Goal: Task Accomplishment & Management: Manage account settings

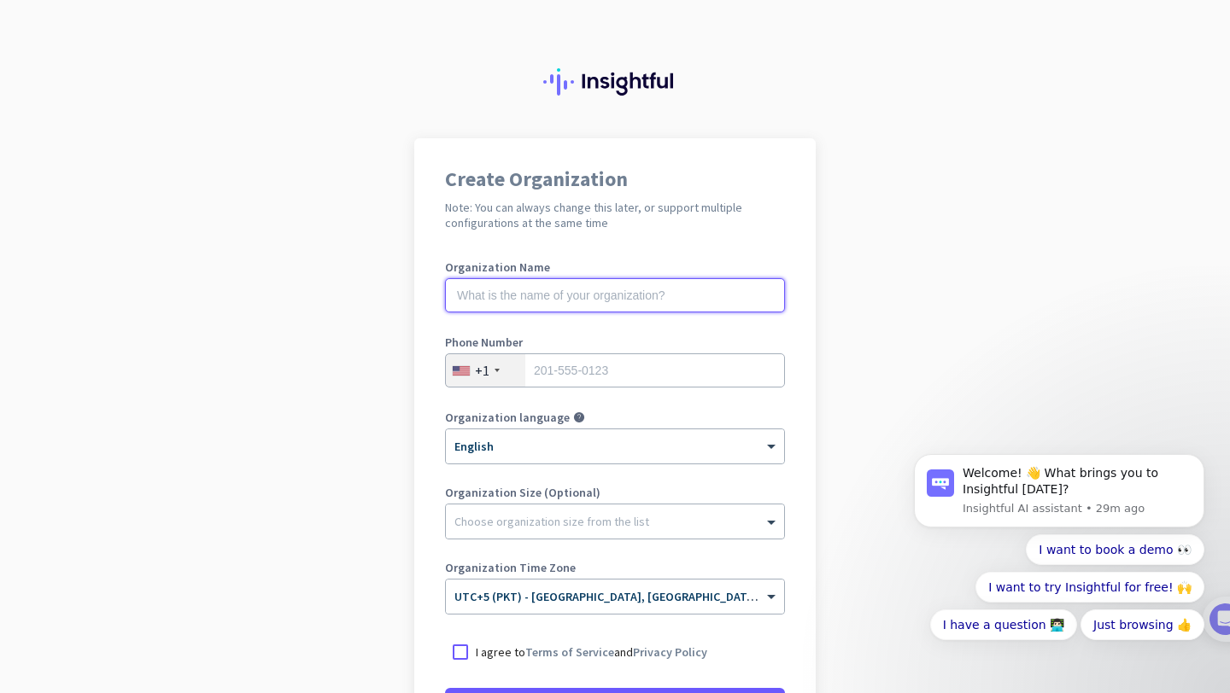
click at [609, 284] on input "text" at bounding box center [615, 295] width 340 height 34
type input "devntech"
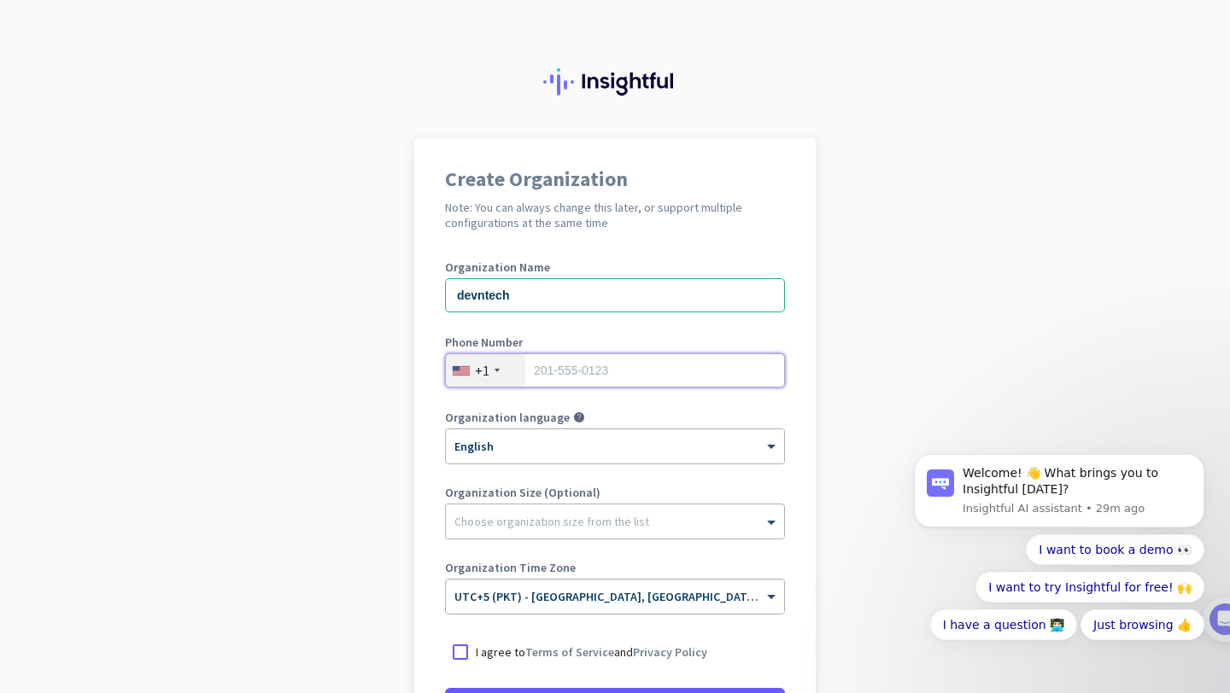
click at [567, 368] on input "tel" at bounding box center [615, 371] width 340 height 34
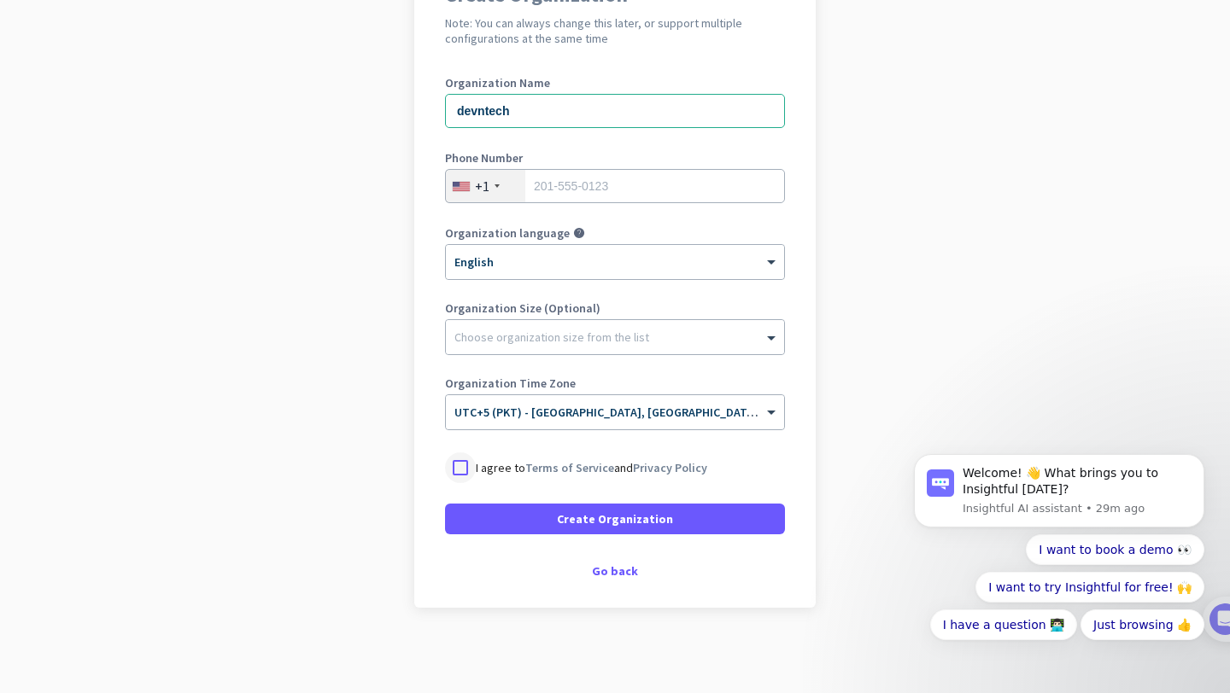
click at [456, 465] on div at bounding box center [460, 468] width 31 height 31
click at [558, 197] on input "tel" at bounding box center [615, 186] width 340 height 34
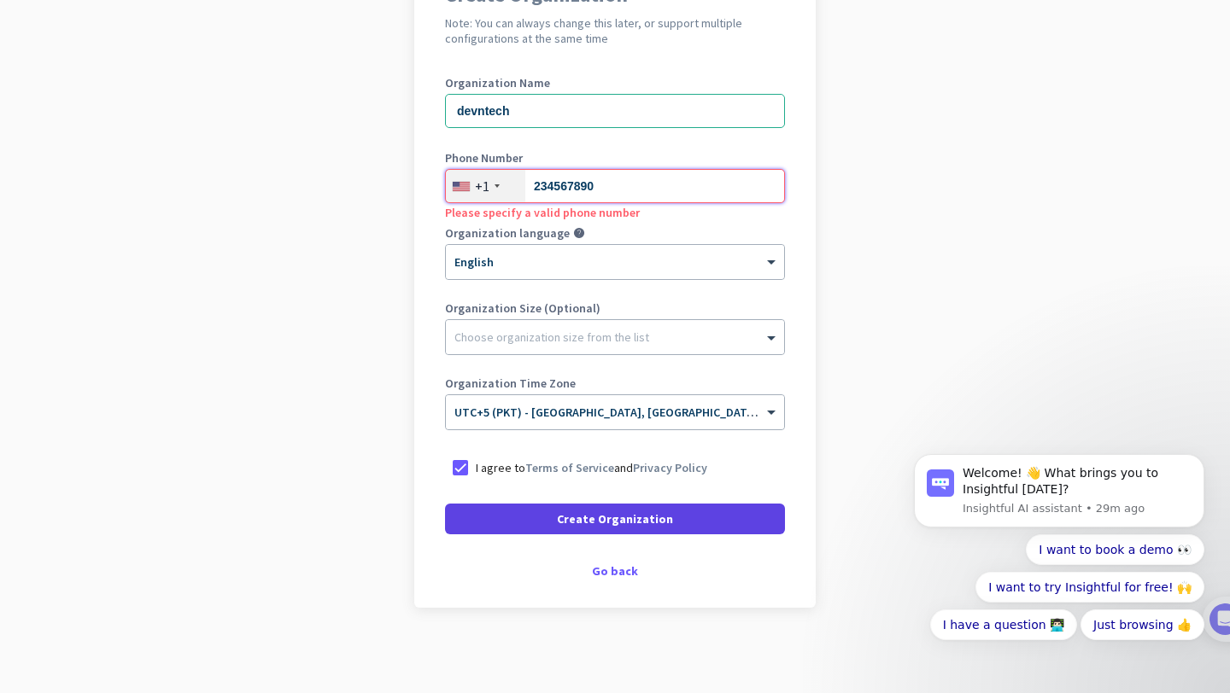
type input "234567890"
click at [550, 510] on span at bounding box center [615, 519] width 340 height 41
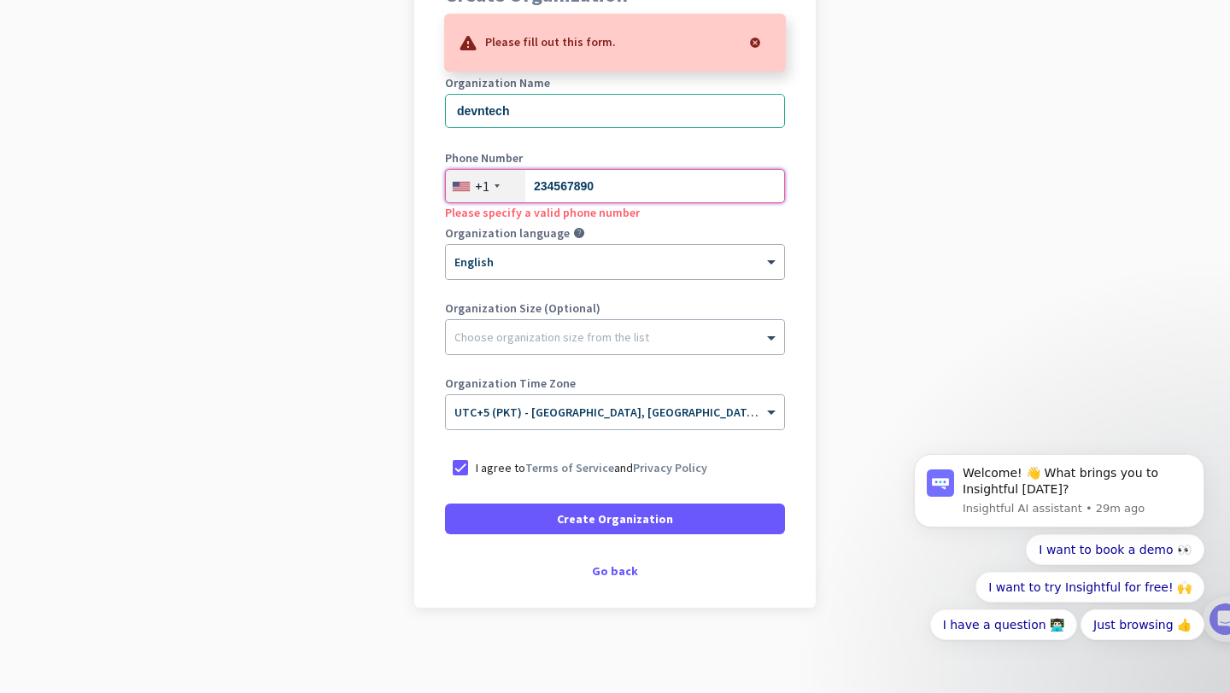
click at [574, 186] on input "234567890" at bounding box center [615, 186] width 340 height 34
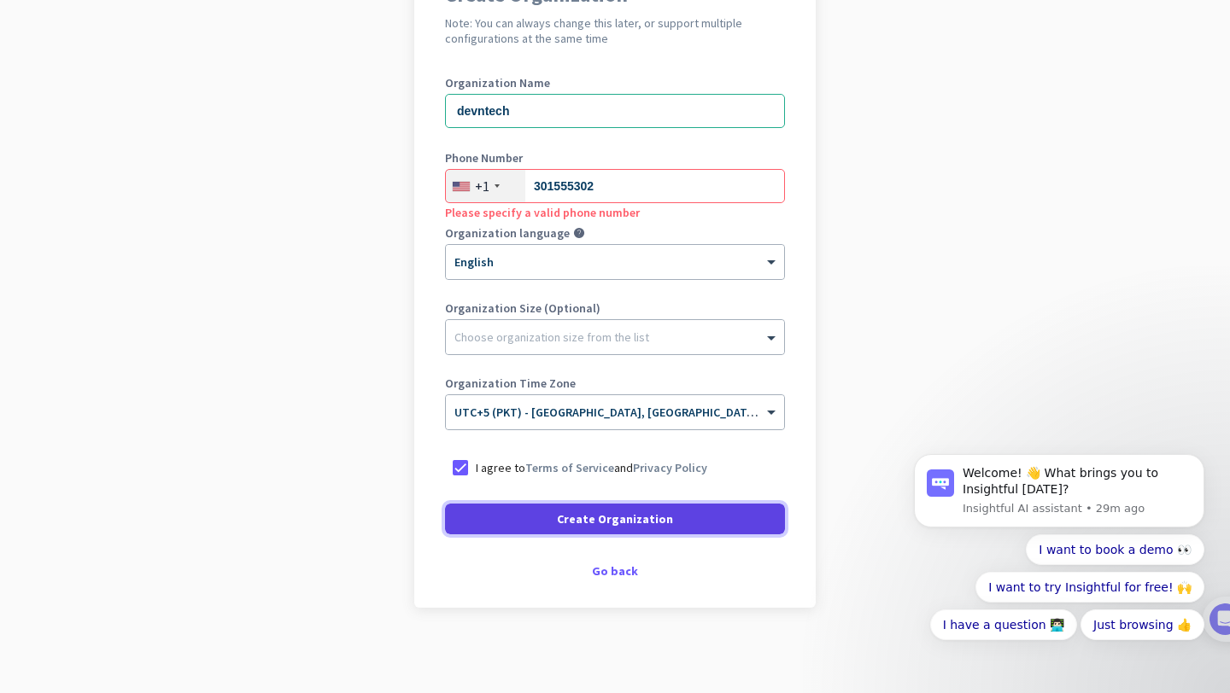
click at [531, 526] on span at bounding box center [615, 519] width 340 height 41
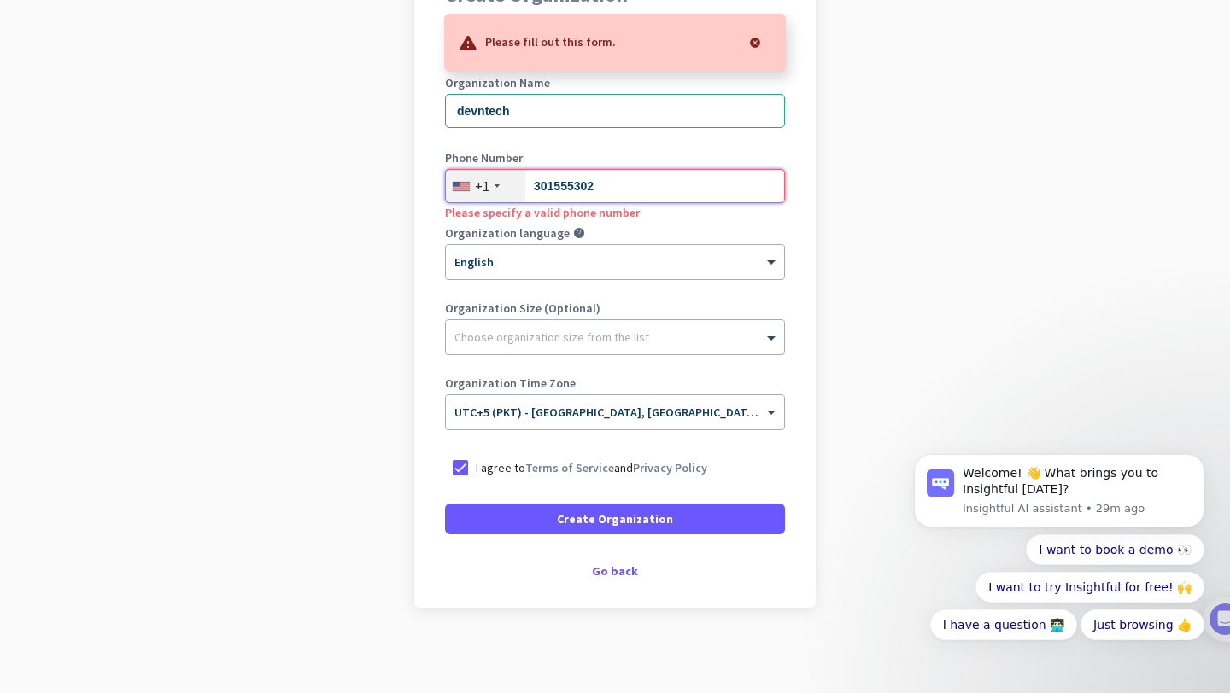
click at [606, 195] on input "301555302" at bounding box center [615, 186] width 340 height 34
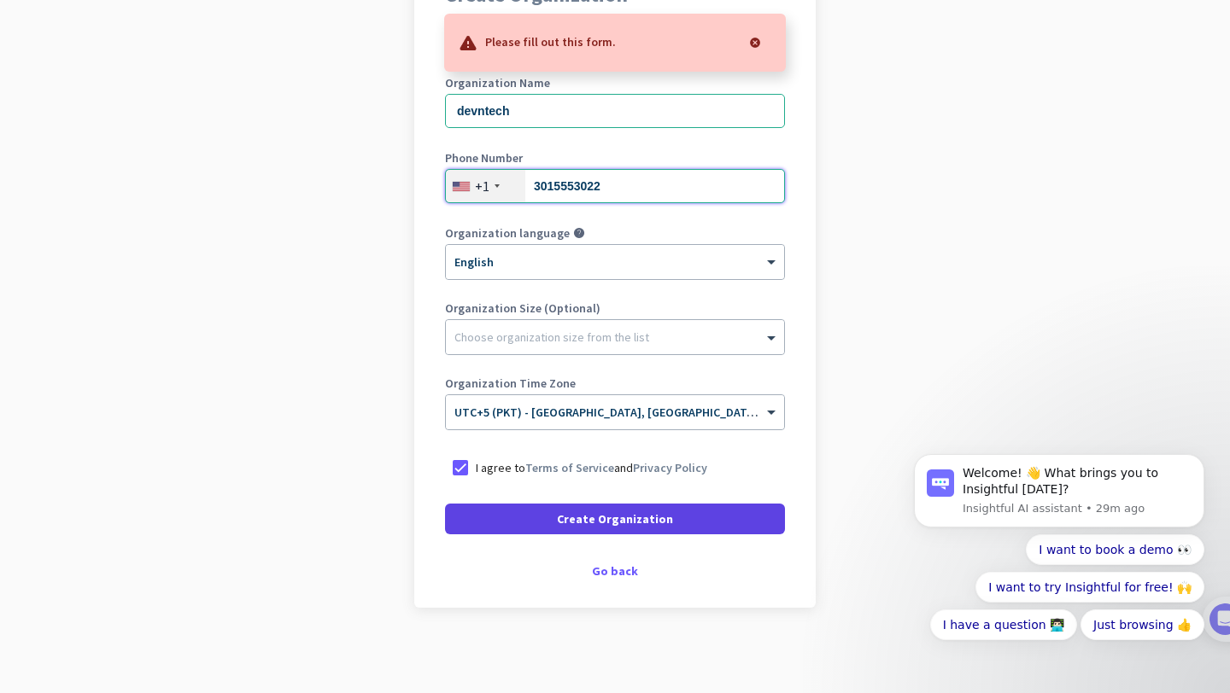
type input "3015553022"
click at [555, 517] on span at bounding box center [615, 519] width 340 height 41
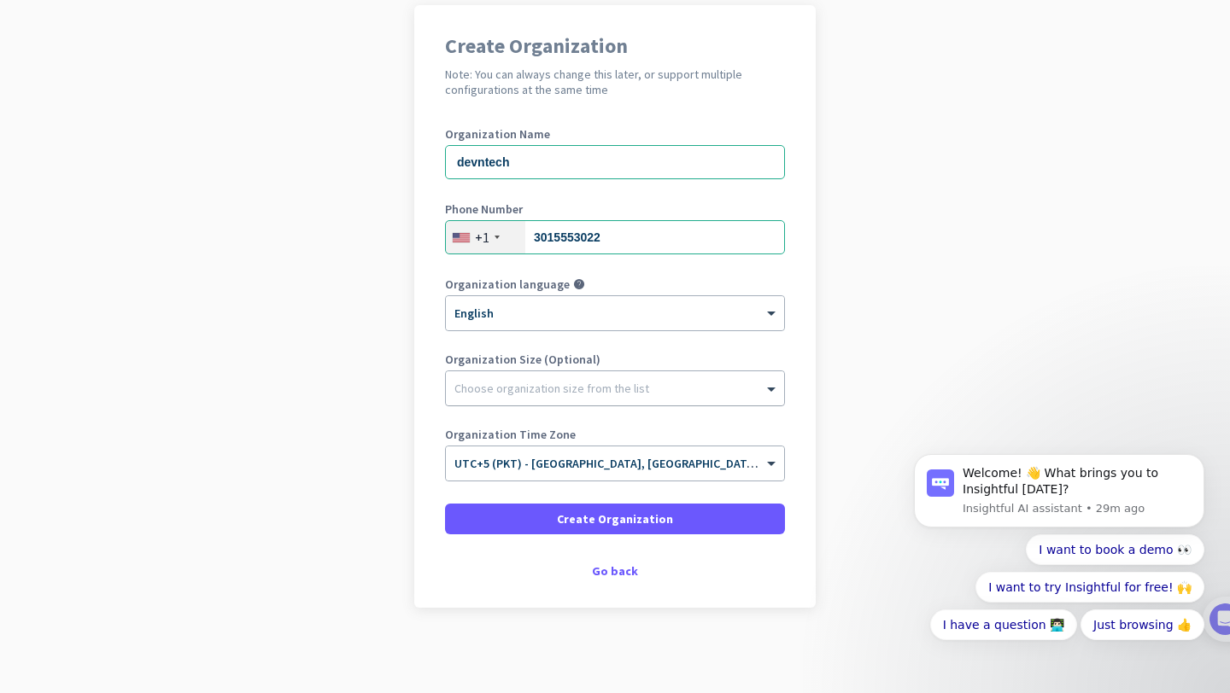
click at [543, 385] on div at bounding box center [615, 384] width 338 height 17
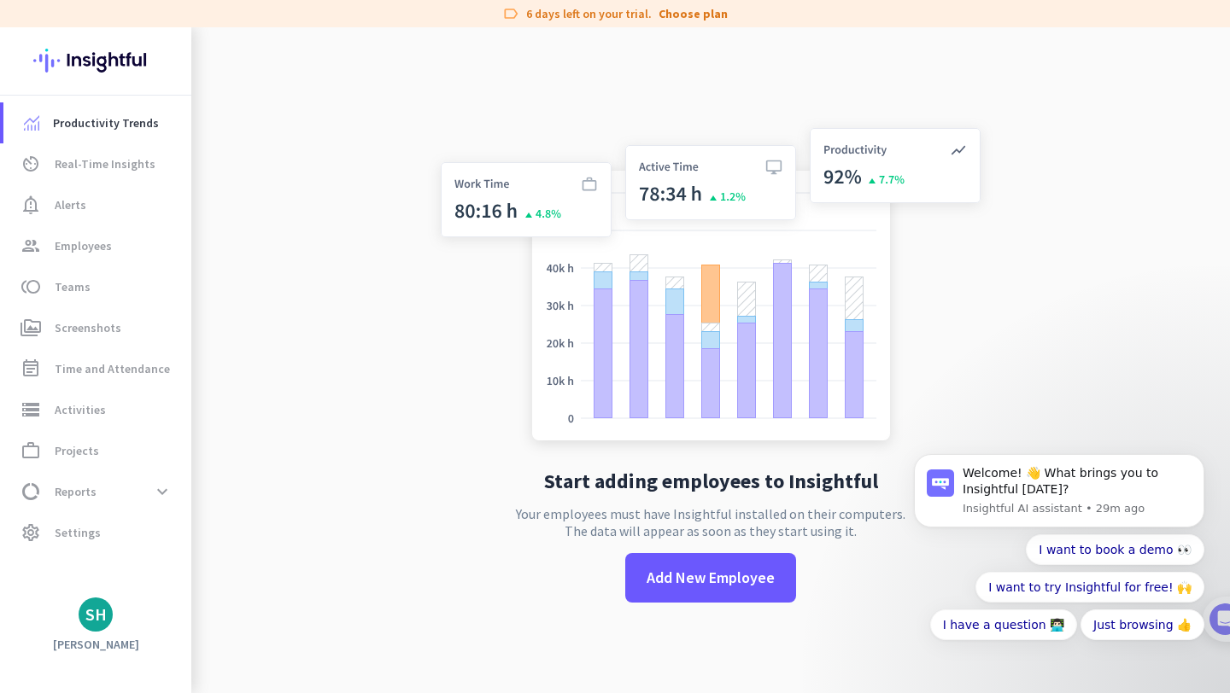
click at [1206, 451] on div "Welcome! 👋 What brings you to Insightful [DATE]? Insightful AI assistant • 29m …" at bounding box center [1059, 533] width 314 height 213
click at [1200, 457] on icon "Dismiss notification" at bounding box center [1199, 459] width 6 height 6
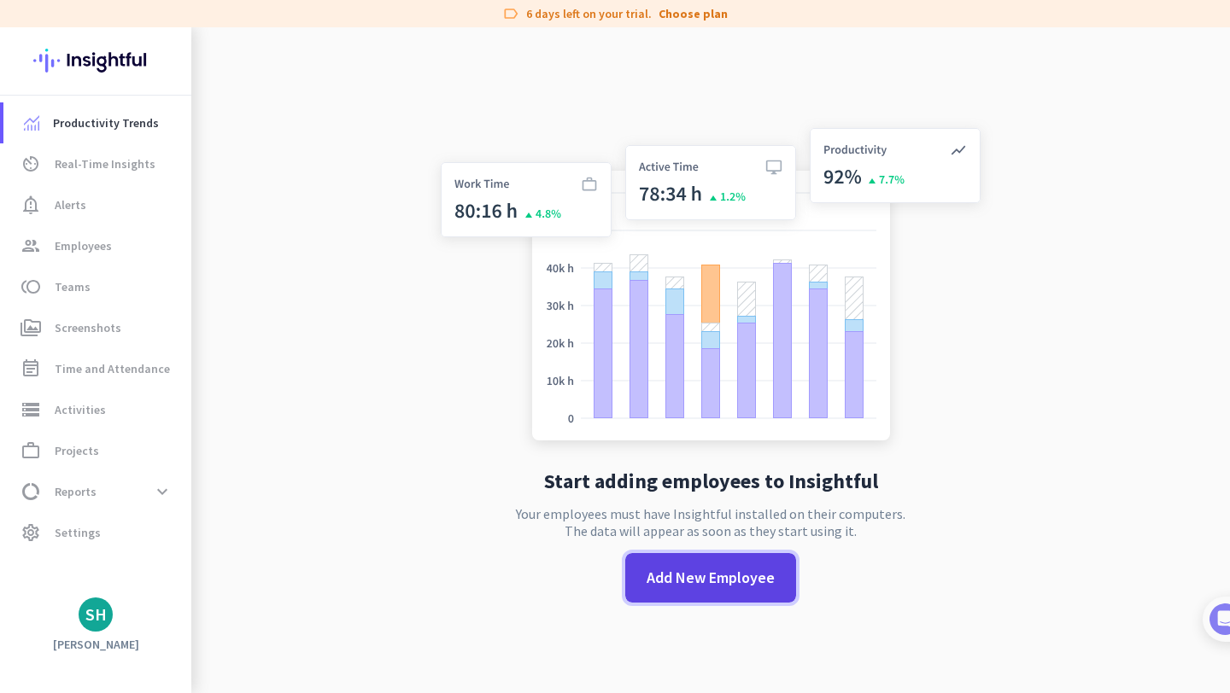
click at [724, 589] on span at bounding box center [710, 578] width 171 height 41
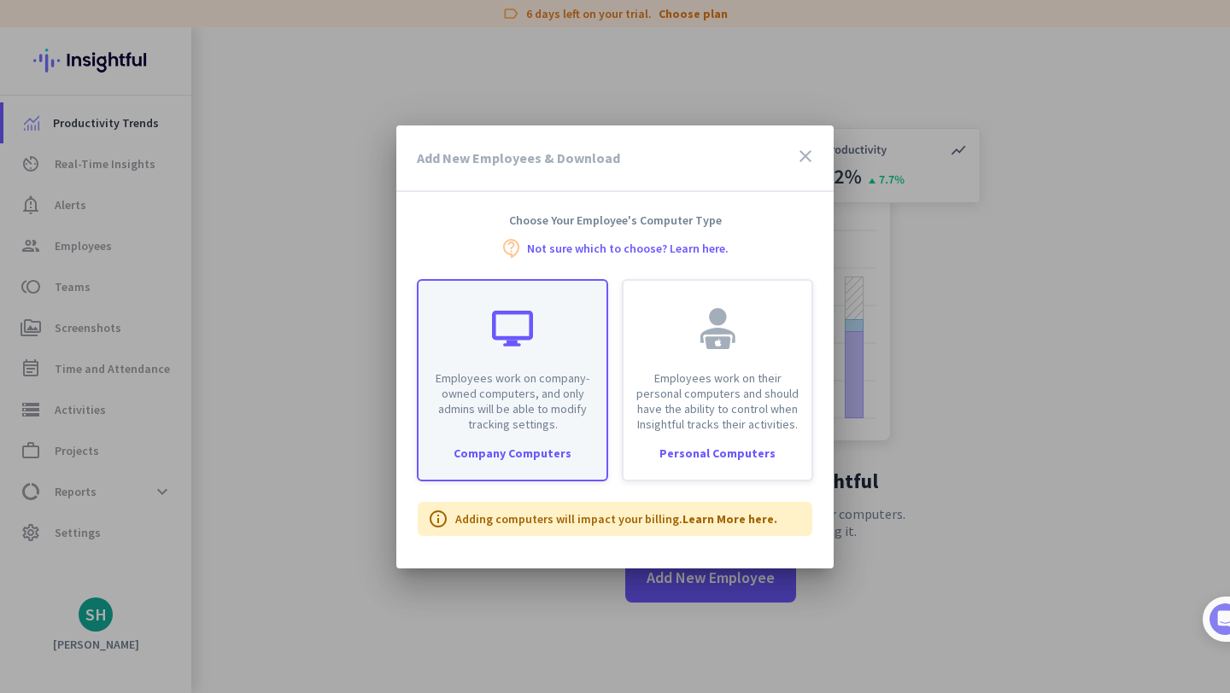
click at [559, 365] on div "Employees work on company-owned computers, and only admins will be able to modi…" at bounding box center [512, 356] width 188 height 151
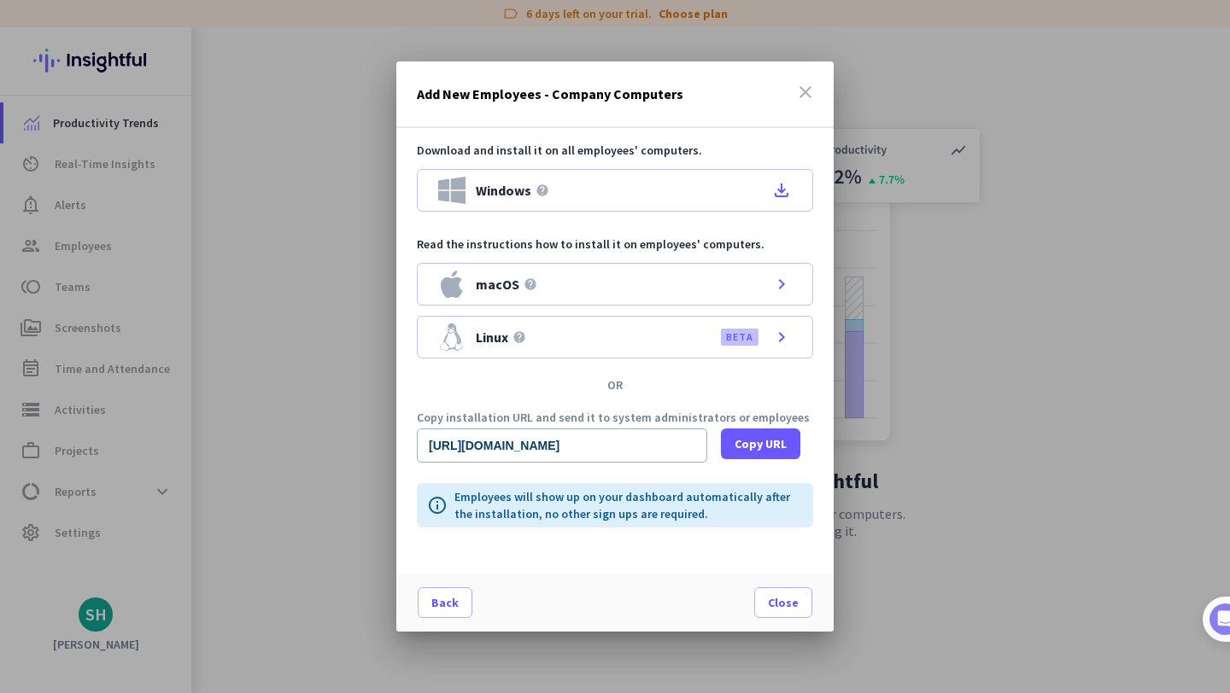
click at [804, 87] on icon "close" at bounding box center [805, 92] width 20 height 20
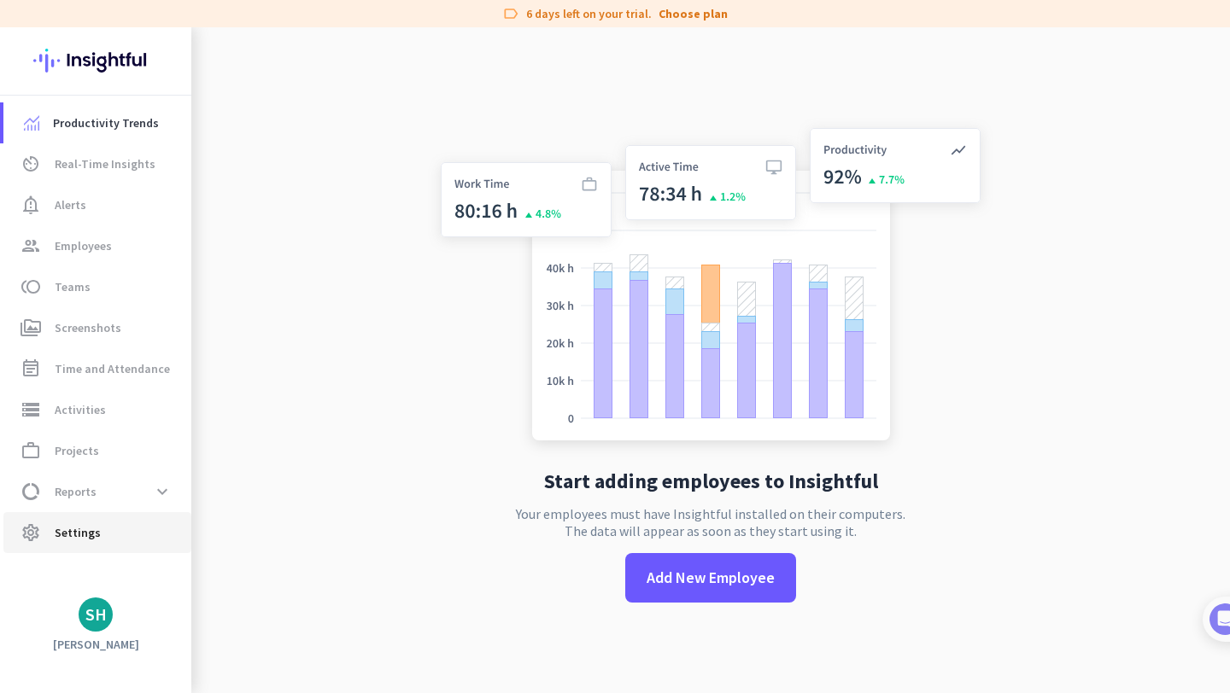
click at [96, 529] on span "Settings" at bounding box center [78, 533] width 46 height 20
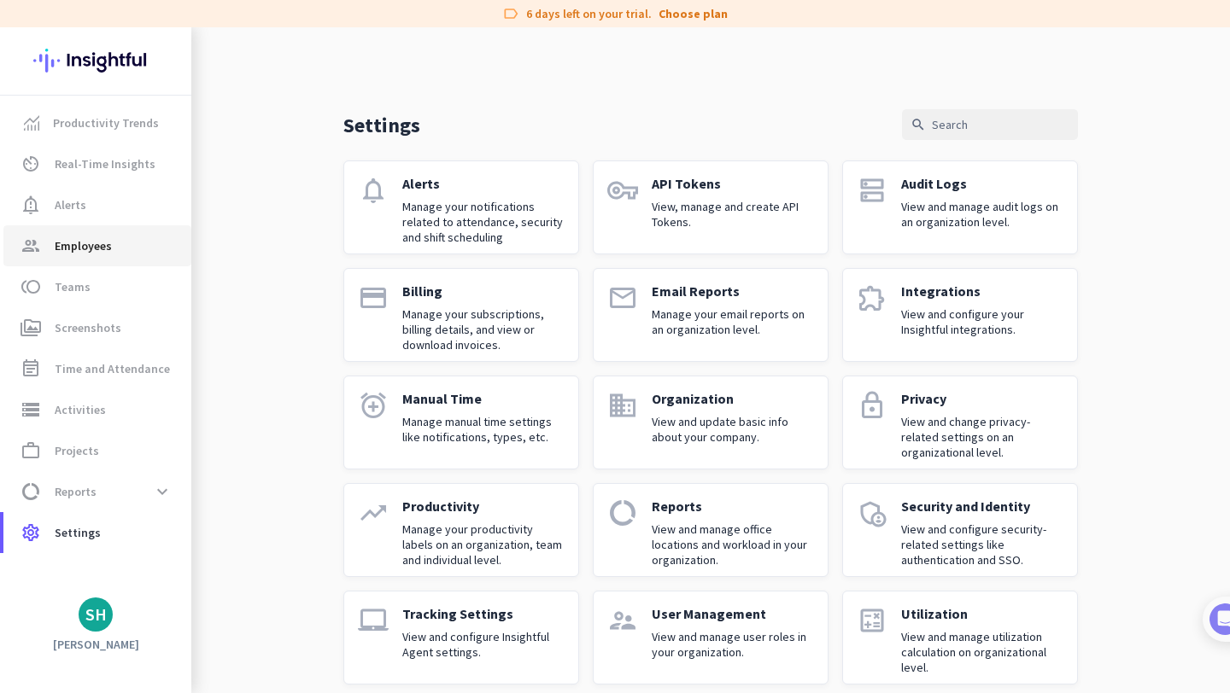
click at [102, 254] on span "Employees" at bounding box center [83, 246] width 57 height 20
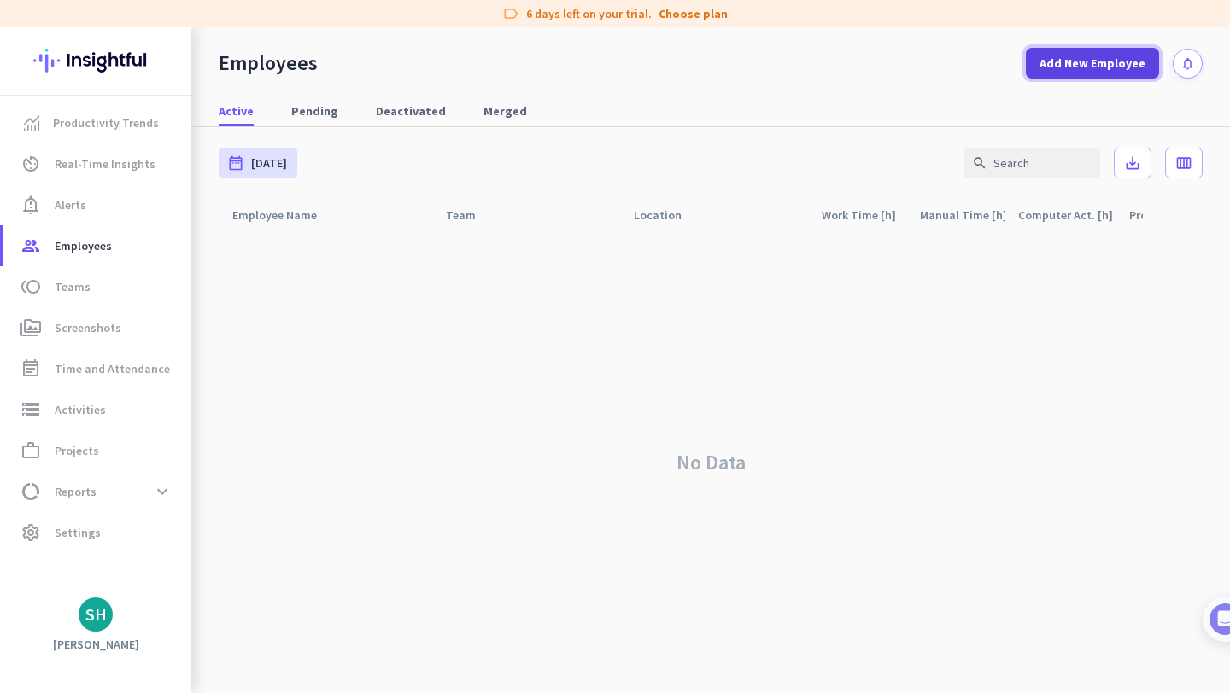
click at [1117, 83] on span at bounding box center [1092, 63] width 133 height 41
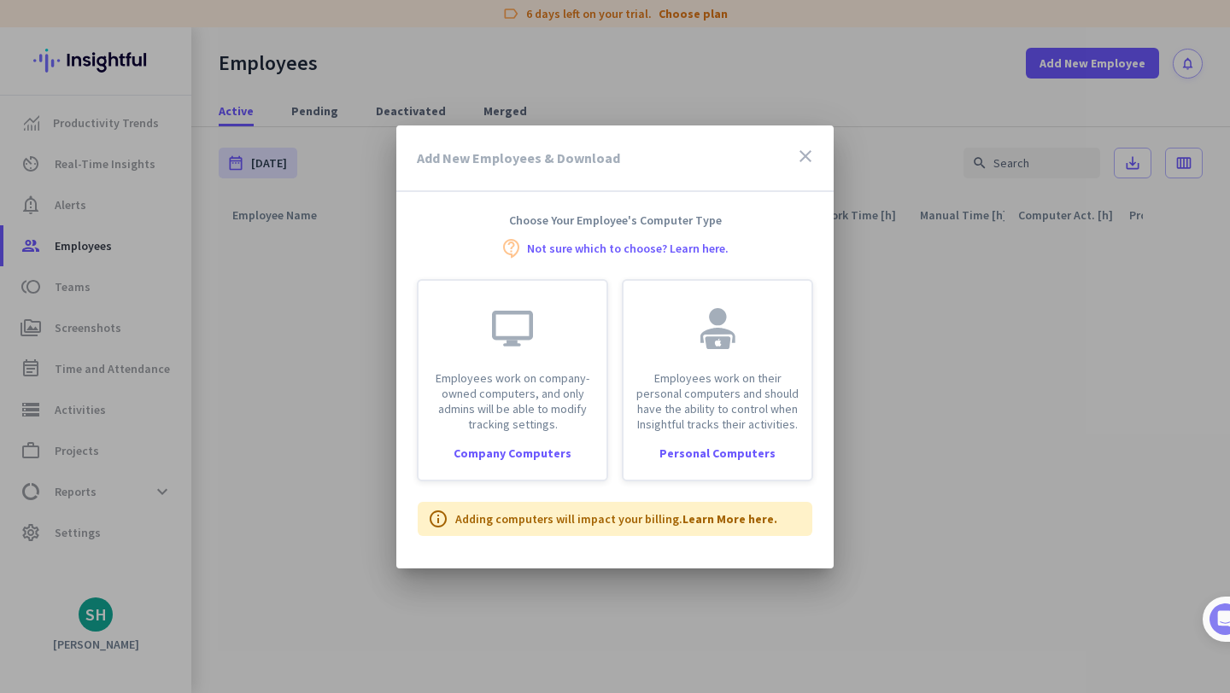
click at [1079, 46] on div at bounding box center [615, 346] width 1230 height 693
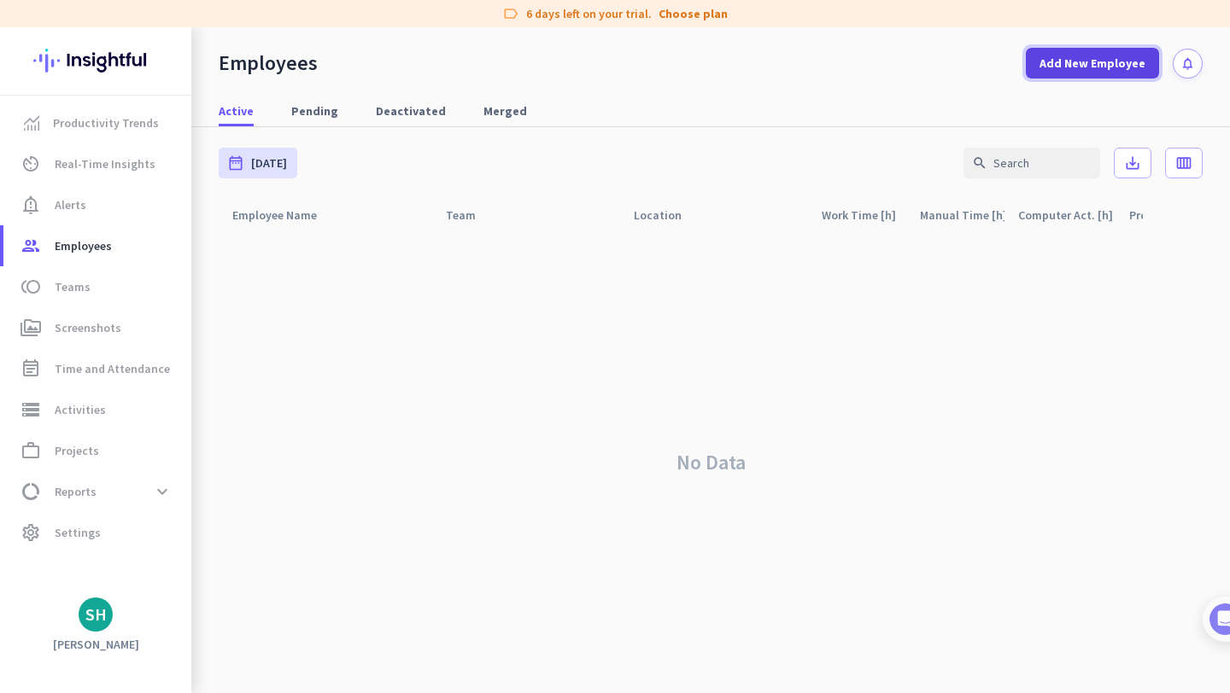
click at [1079, 49] on span at bounding box center [1092, 63] width 133 height 41
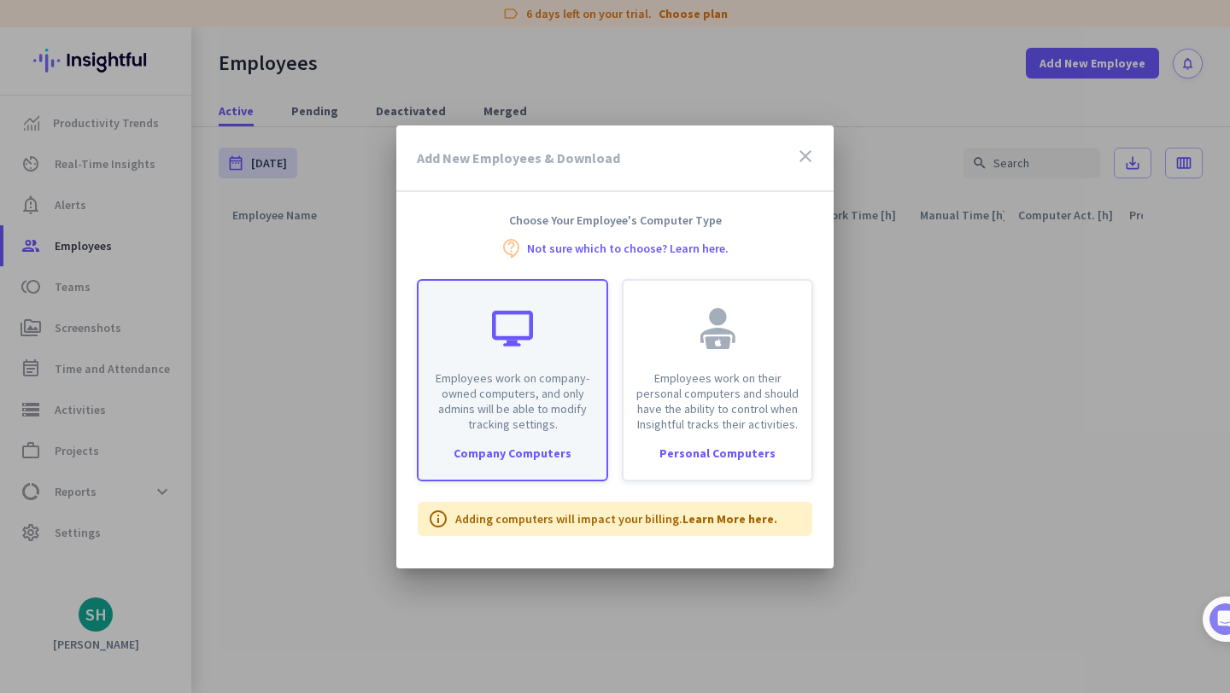
click at [456, 442] on div "Employees work on company-owned computers, and only admins will be able to modi…" at bounding box center [512, 380] width 191 height 202
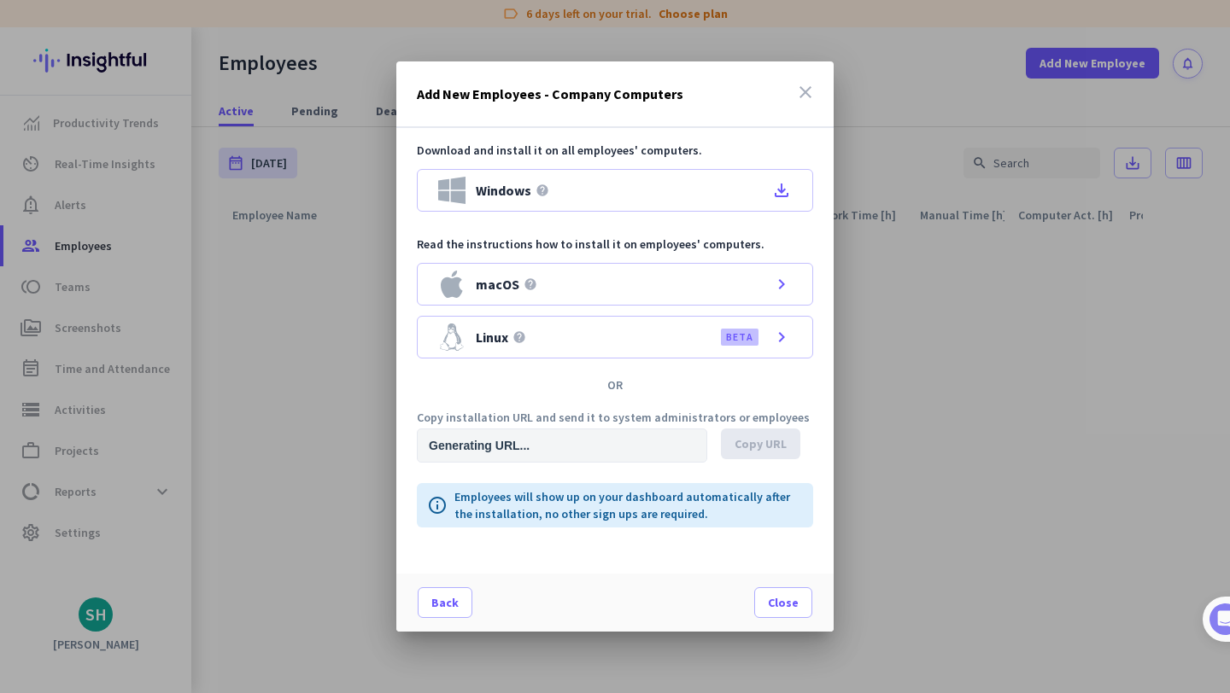
type input "[URL][DOMAIN_NAME]"
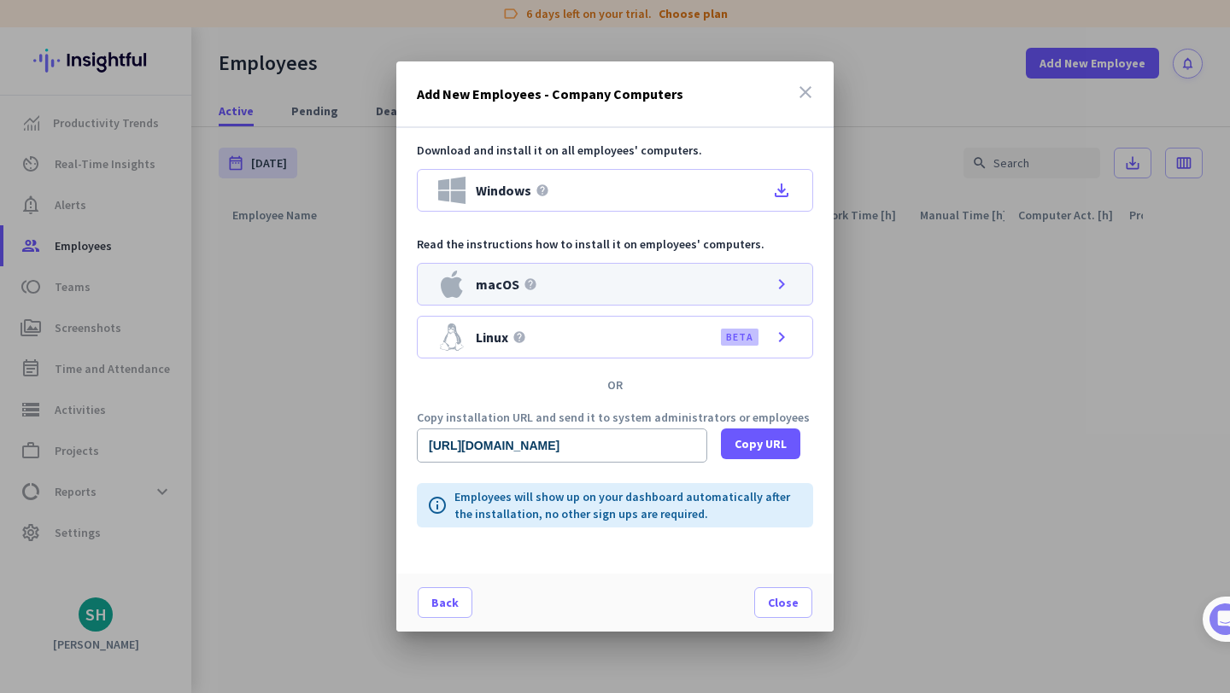
click at [559, 276] on div "macOS help chevron_right" at bounding box center [615, 284] width 396 height 43
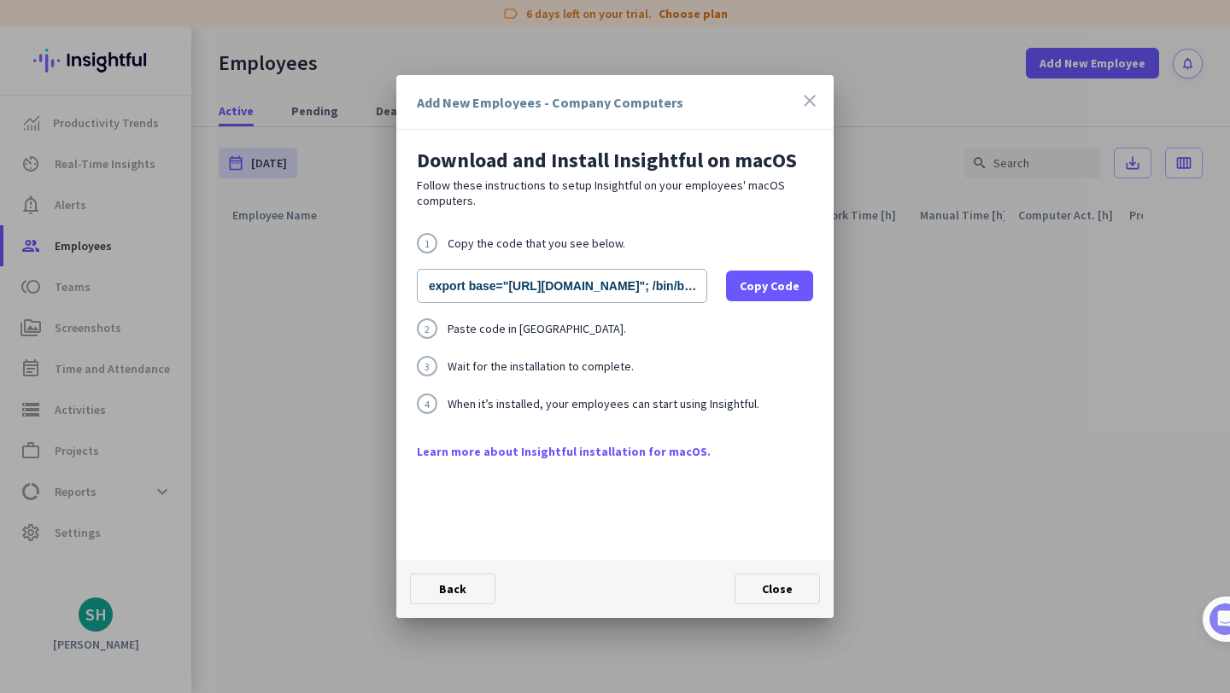
click at [806, 96] on icon "close" at bounding box center [809, 101] width 20 height 20
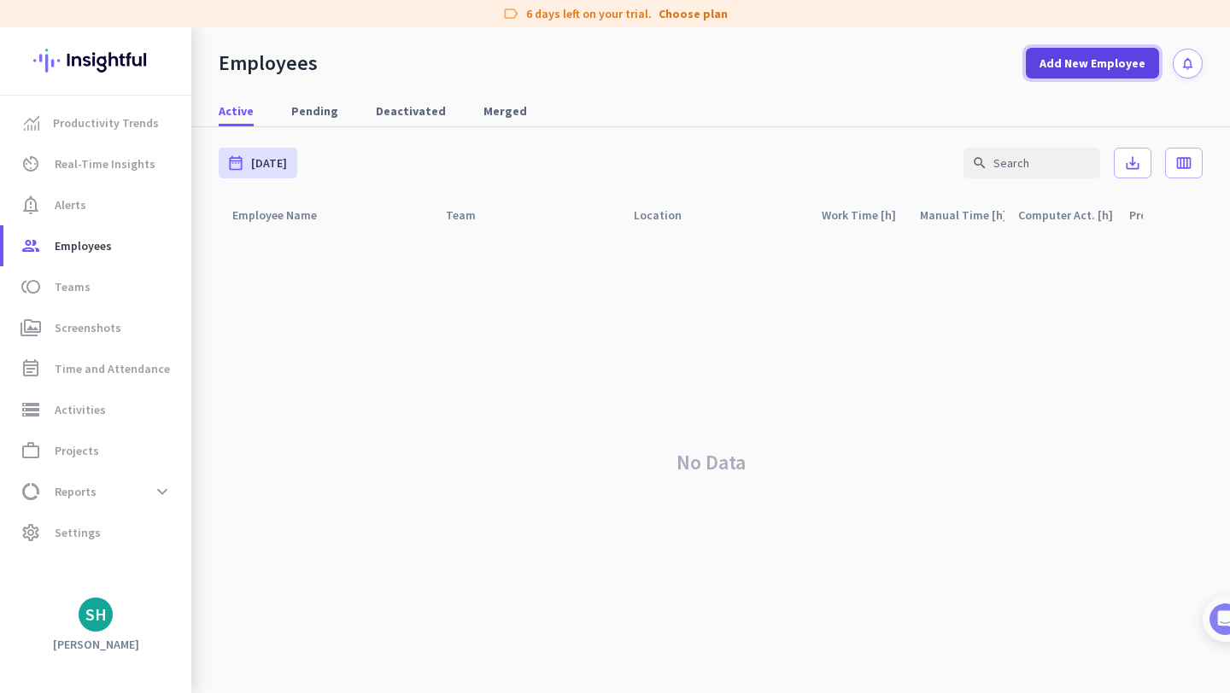
click at [1108, 79] on span at bounding box center [1092, 63] width 133 height 41
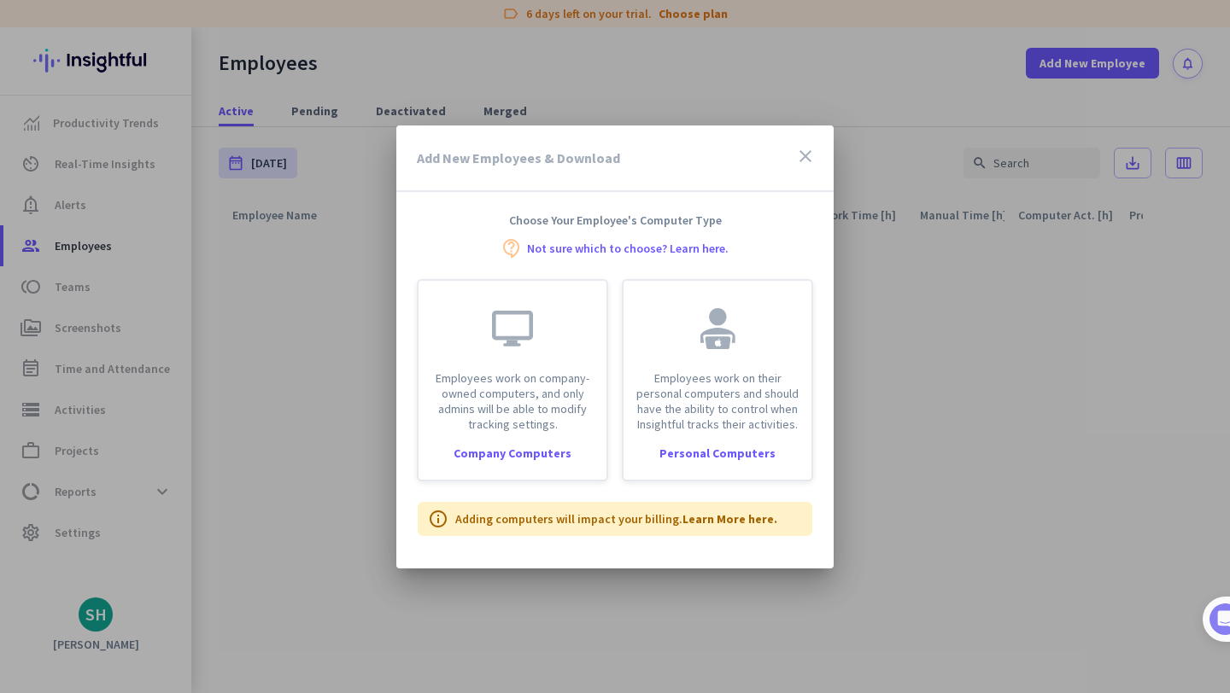
click at [898, 340] on div at bounding box center [615, 346] width 1230 height 693
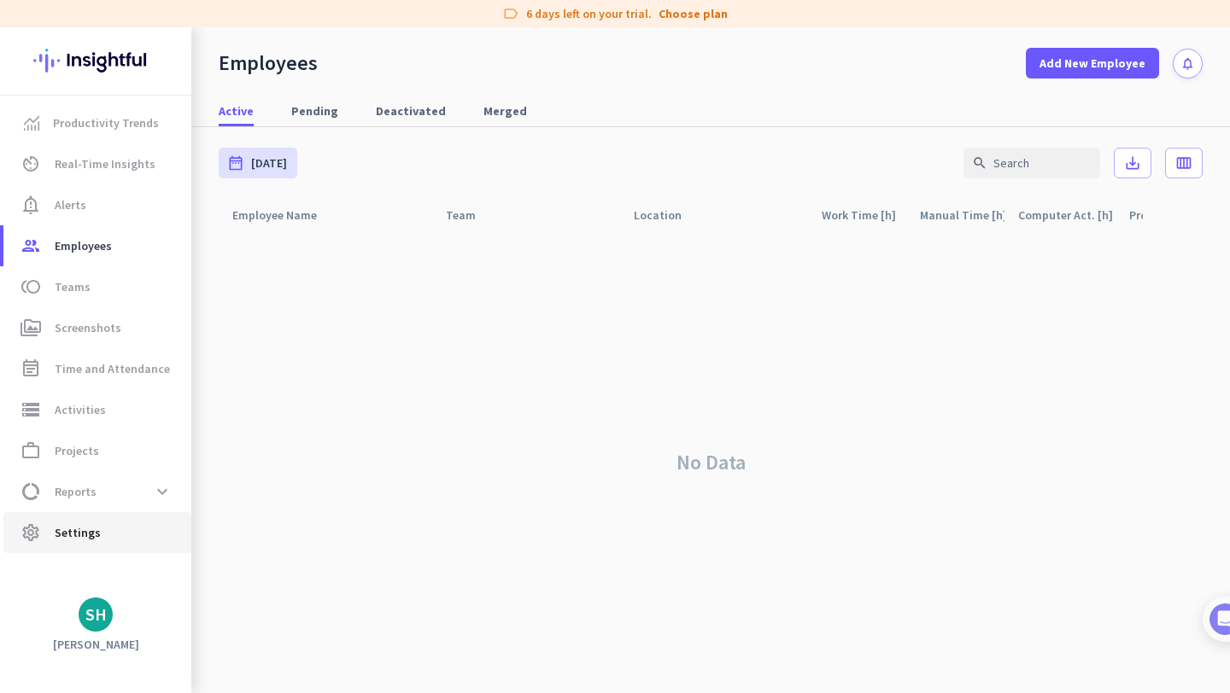
click at [96, 526] on span "Settings" at bounding box center [78, 533] width 46 height 20
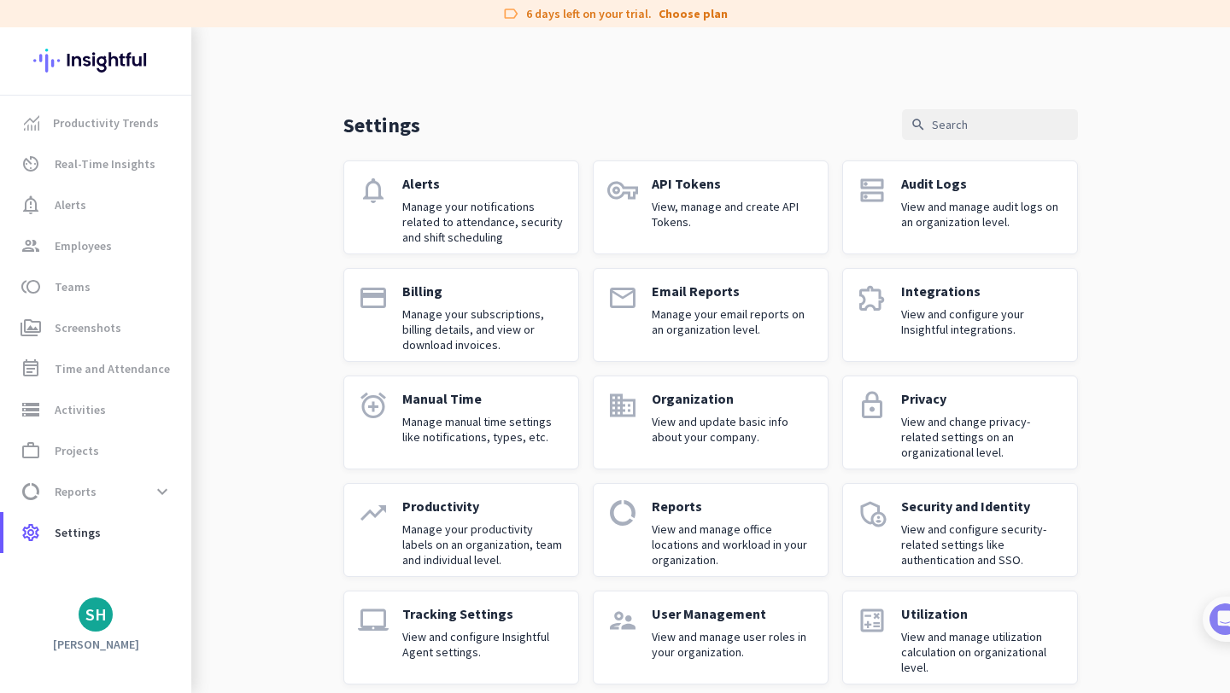
click at [723, 196] on div "API Tokens View, manage and create API Tokens." at bounding box center [733, 207] width 162 height 65
click at [498, 299] on p "Billing" at bounding box center [483, 291] width 162 height 17
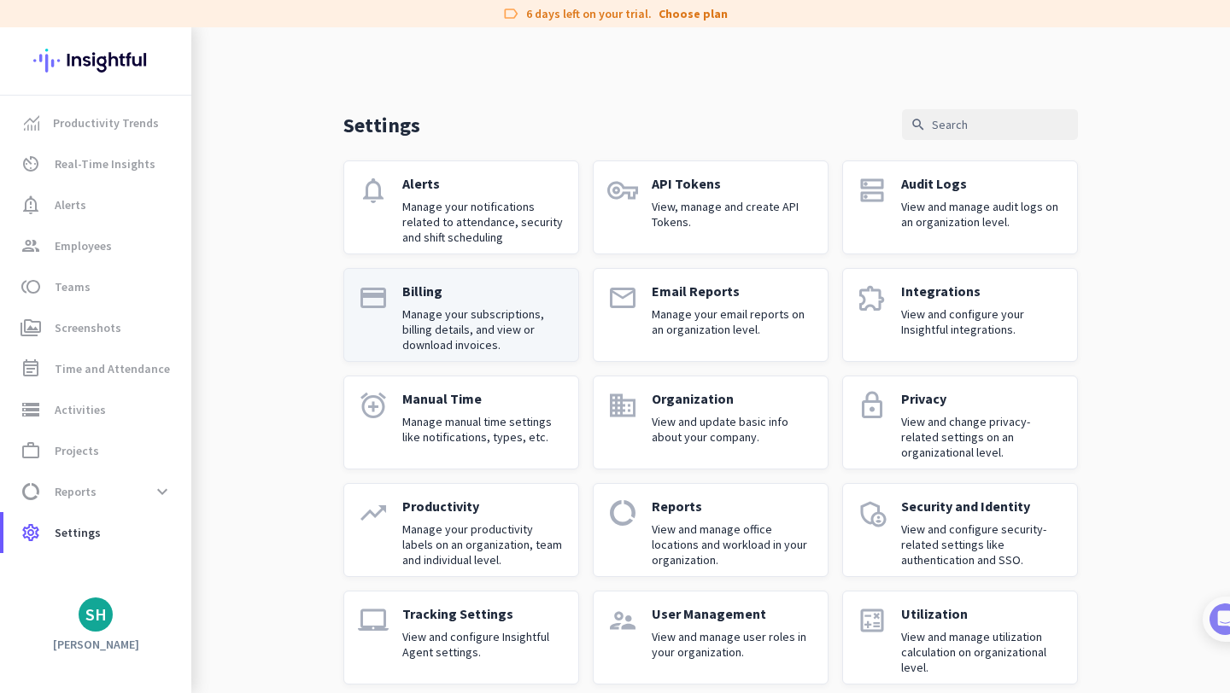
scroll to position [19, 0]
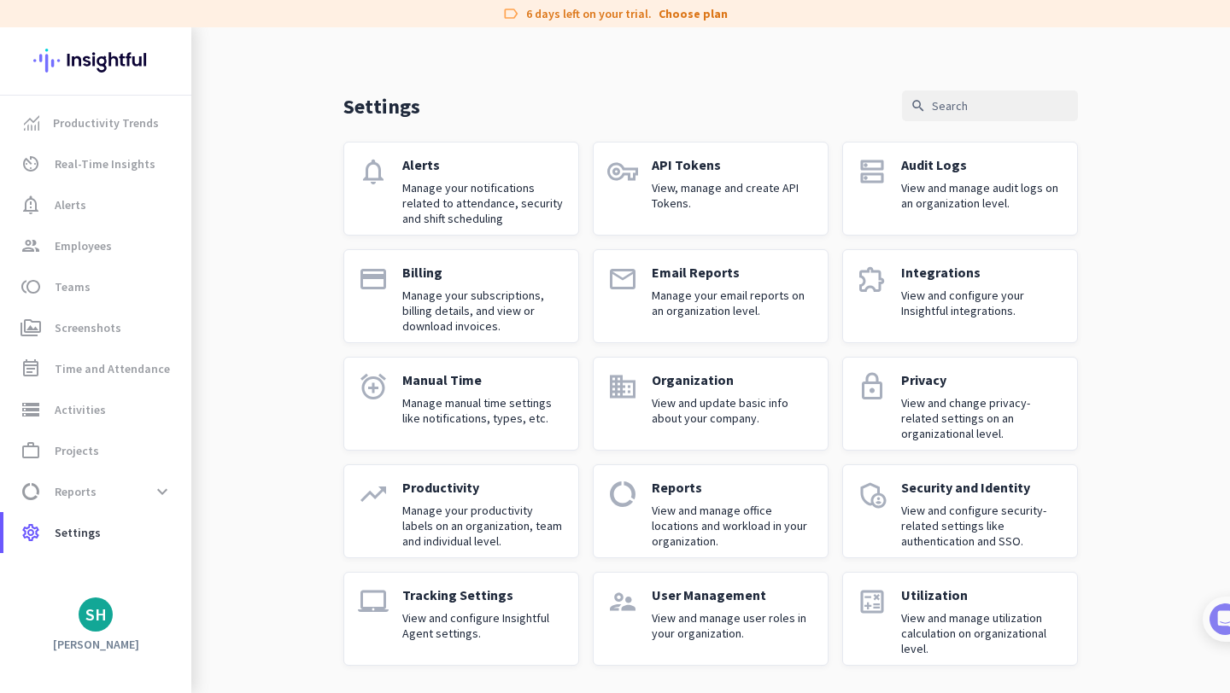
click at [880, 292] on icon "extension" at bounding box center [872, 279] width 31 height 31
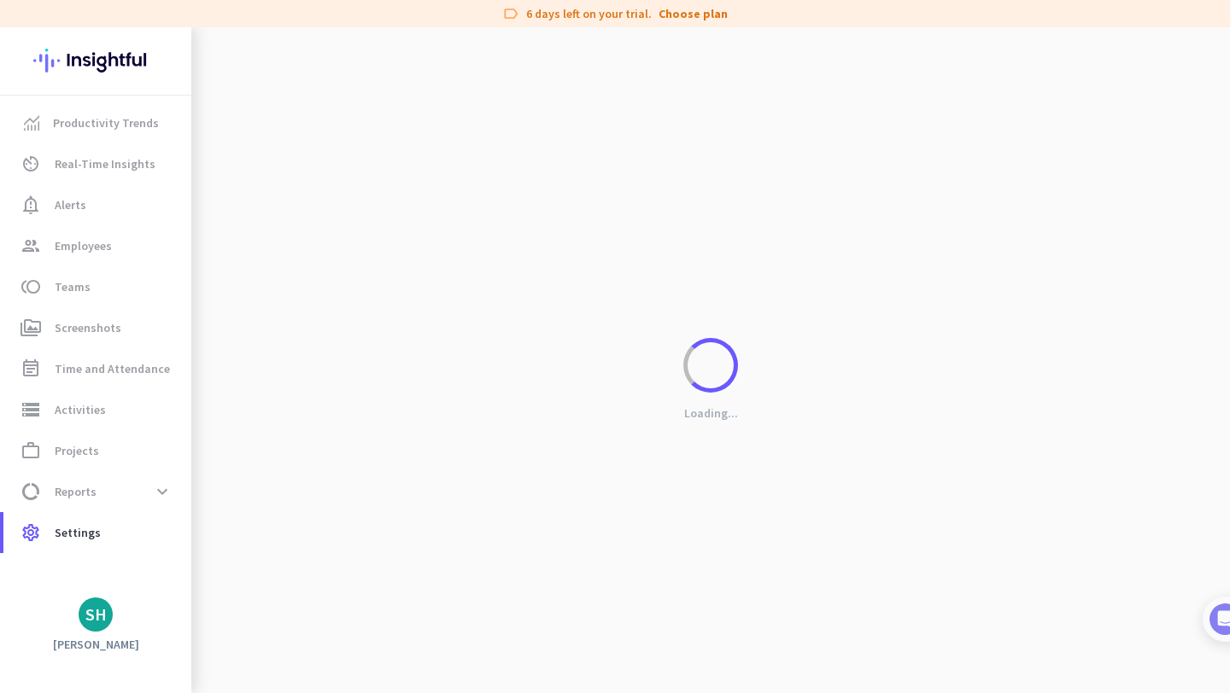
click at [909, 295] on div "Loading..." at bounding box center [710, 373] width 1038 height 693
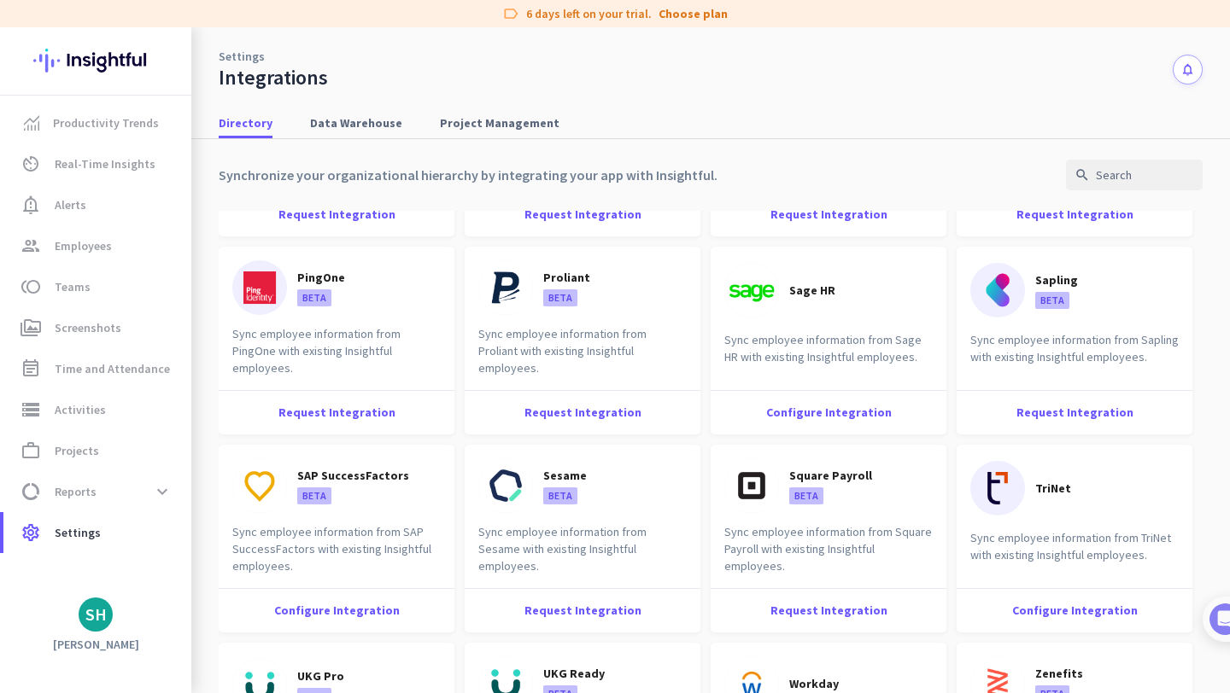
scroll to position [1829, 0]
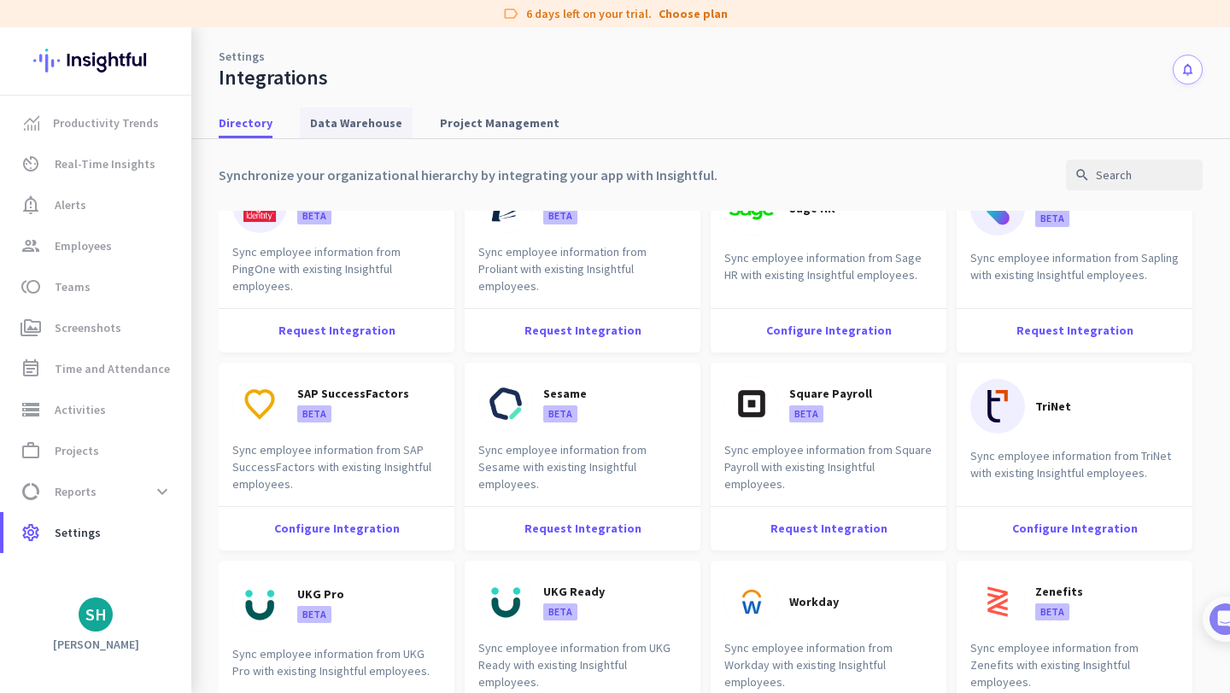
click at [366, 126] on span "Data Warehouse" at bounding box center [356, 122] width 92 height 17
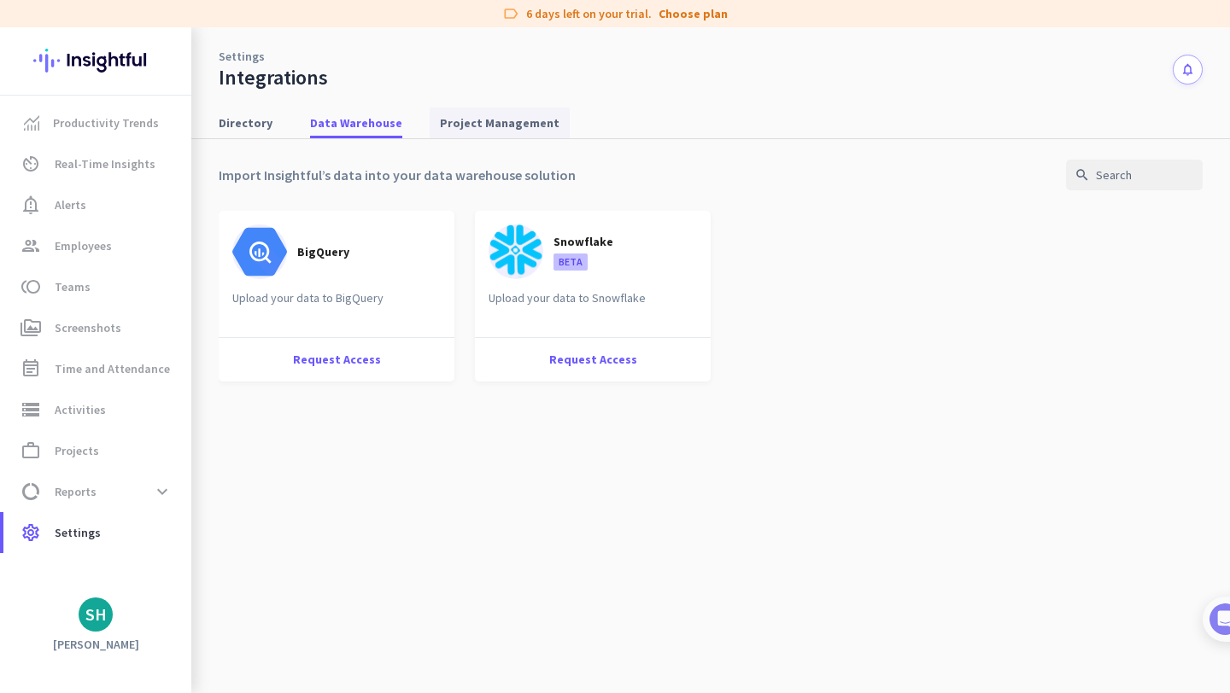
click at [488, 120] on span "Project Management" at bounding box center [500, 122] width 120 height 17
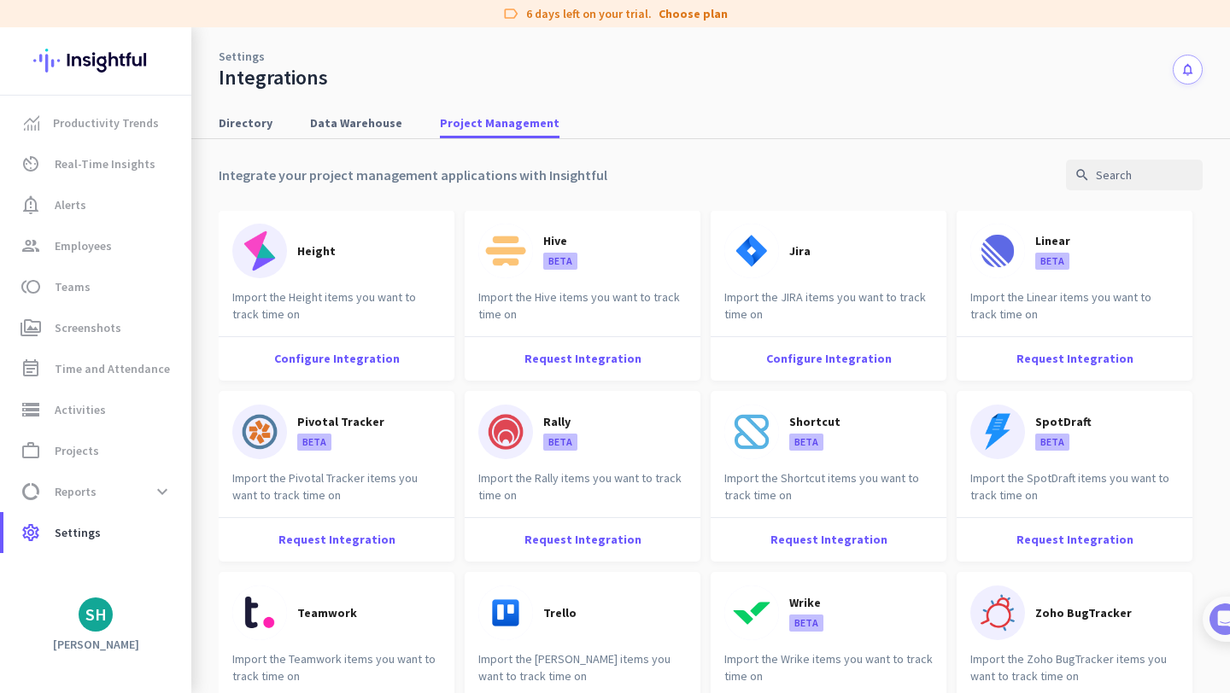
scroll to position [422, 0]
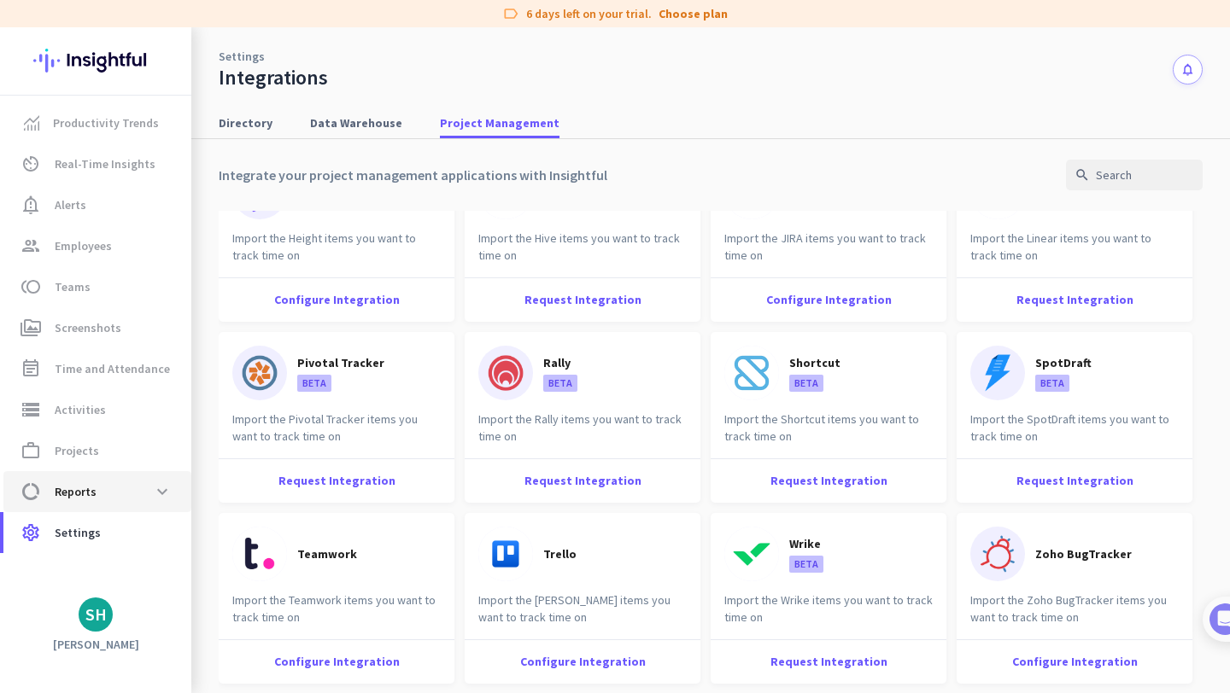
click at [80, 479] on span "data_usage Reports expand_more" at bounding box center [97, 492] width 161 height 31
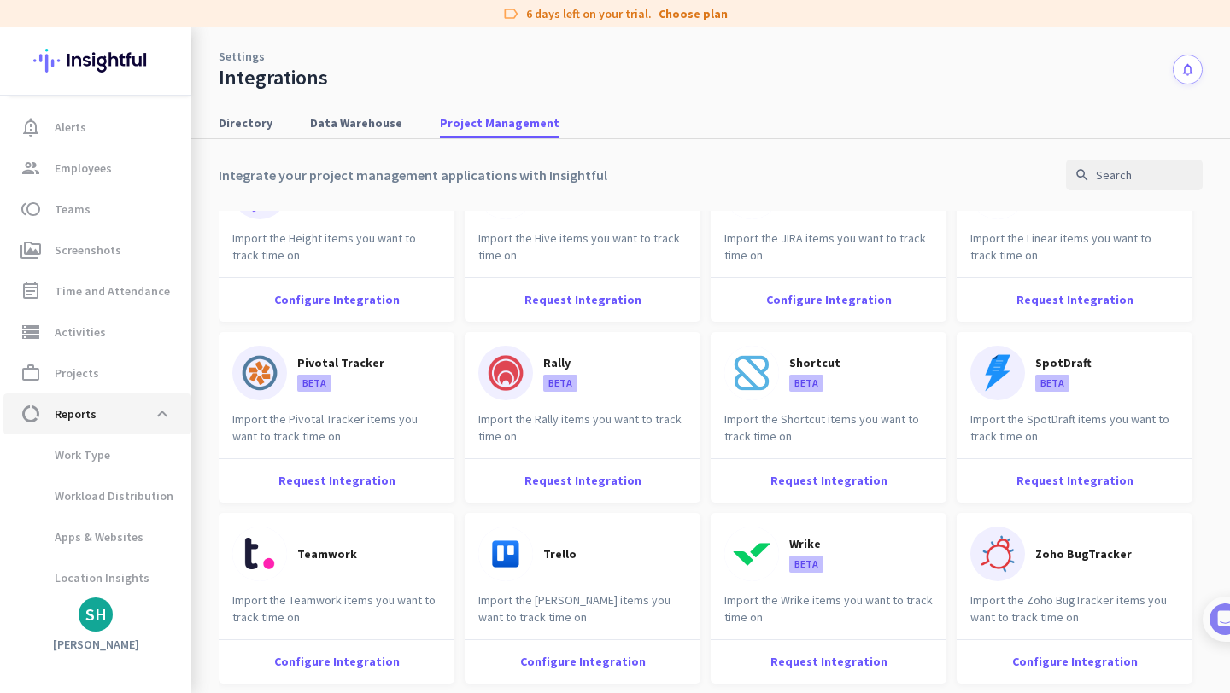
scroll to position [79, 0]
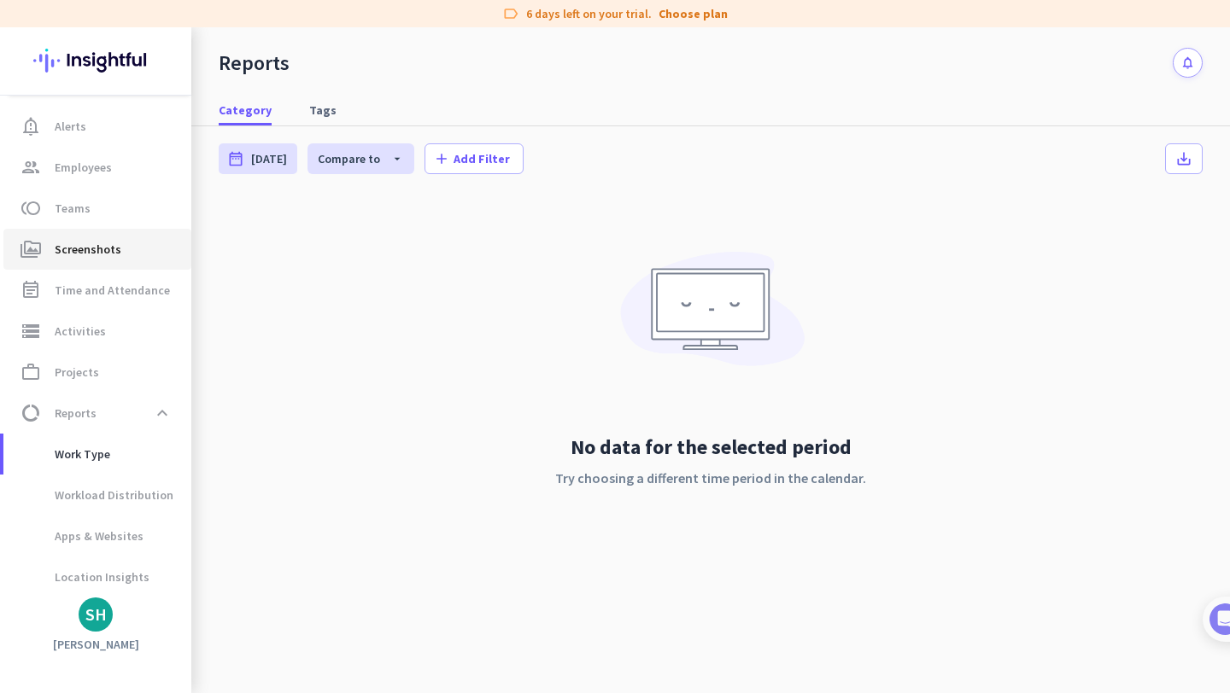
click at [71, 240] on span "Screenshots" at bounding box center [88, 249] width 67 height 20
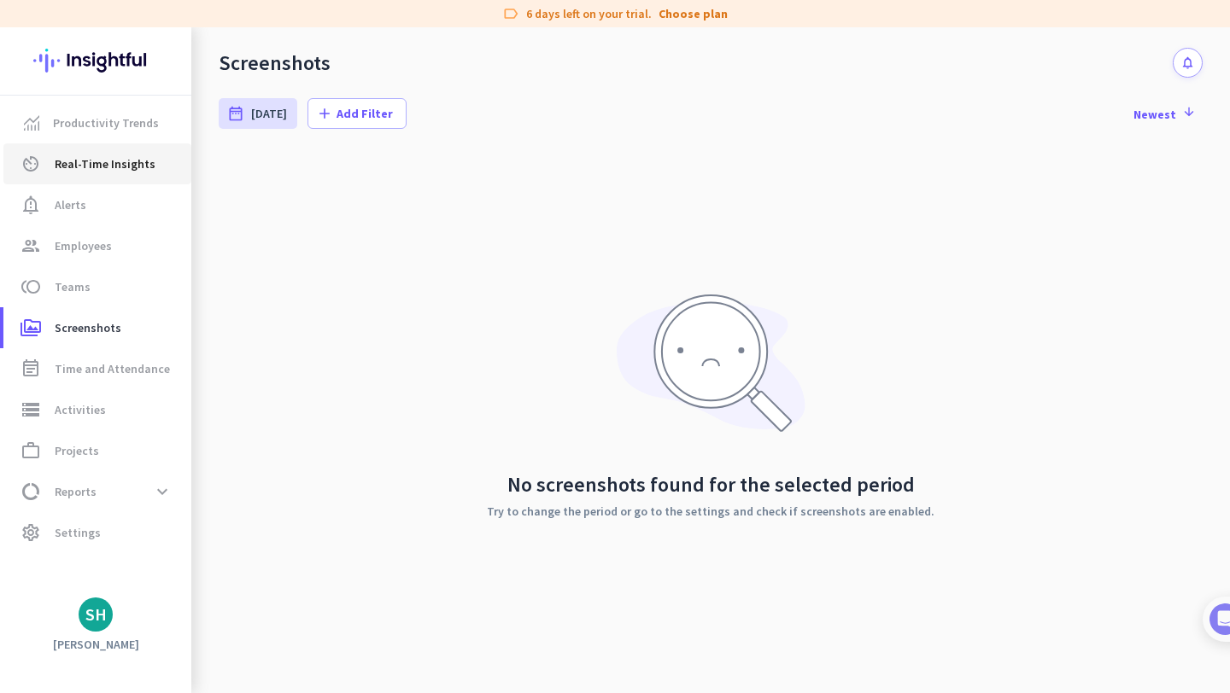
click at [102, 176] on link "av_timer Real-Time Insights" at bounding box center [97, 163] width 188 height 41
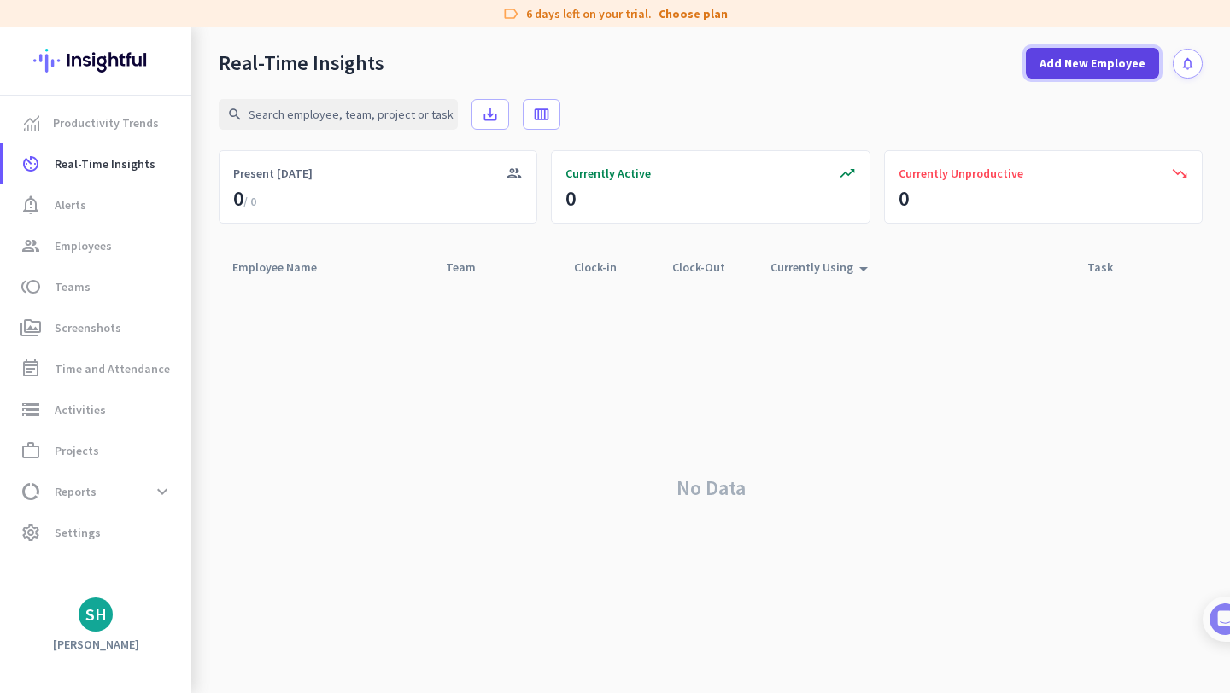
click at [1073, 72] on span at bounding box center [1092, 63] width 133 height 41
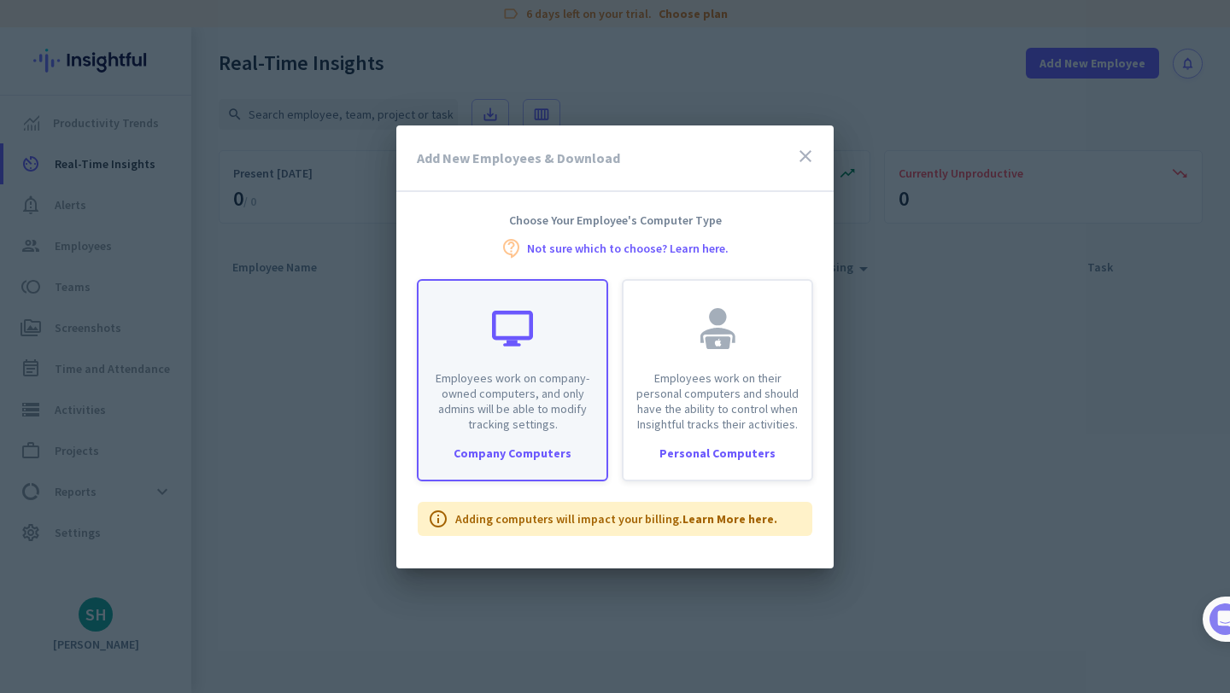
click at [559, 312] on div "Employees work on company-owned computers, and only admins will be able to modi…" at bounding box center [512, 356] width 188 height 151
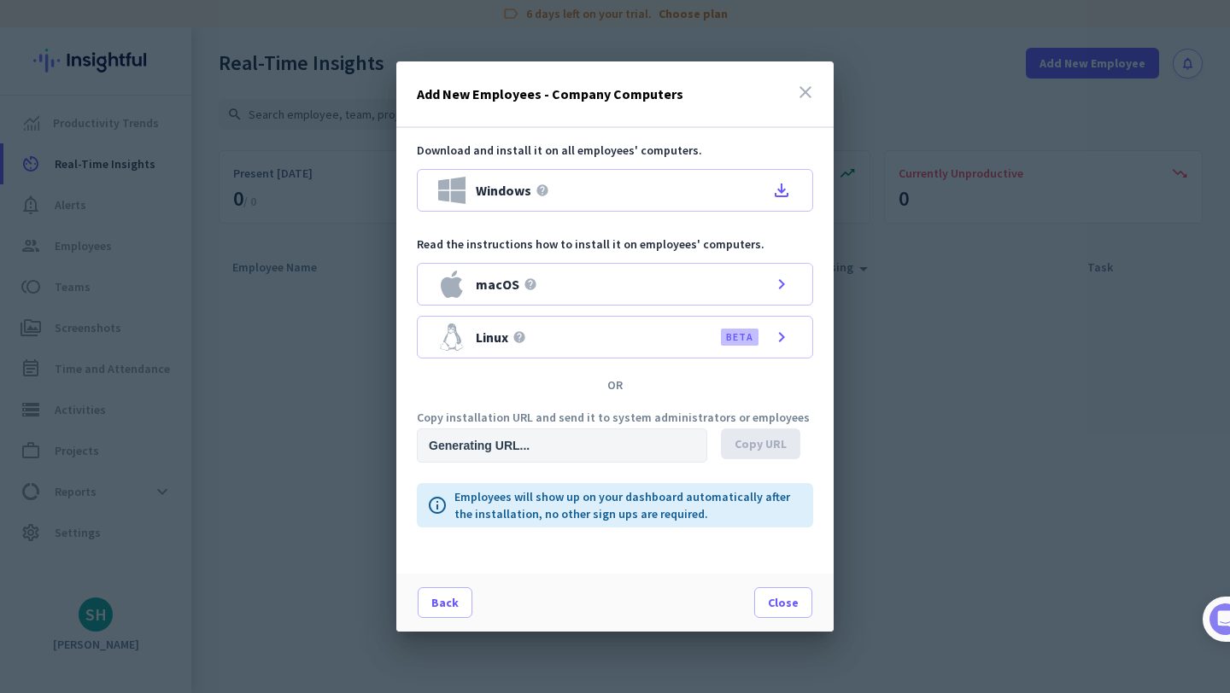
type input "[URL][DOMAIN_NAME]"
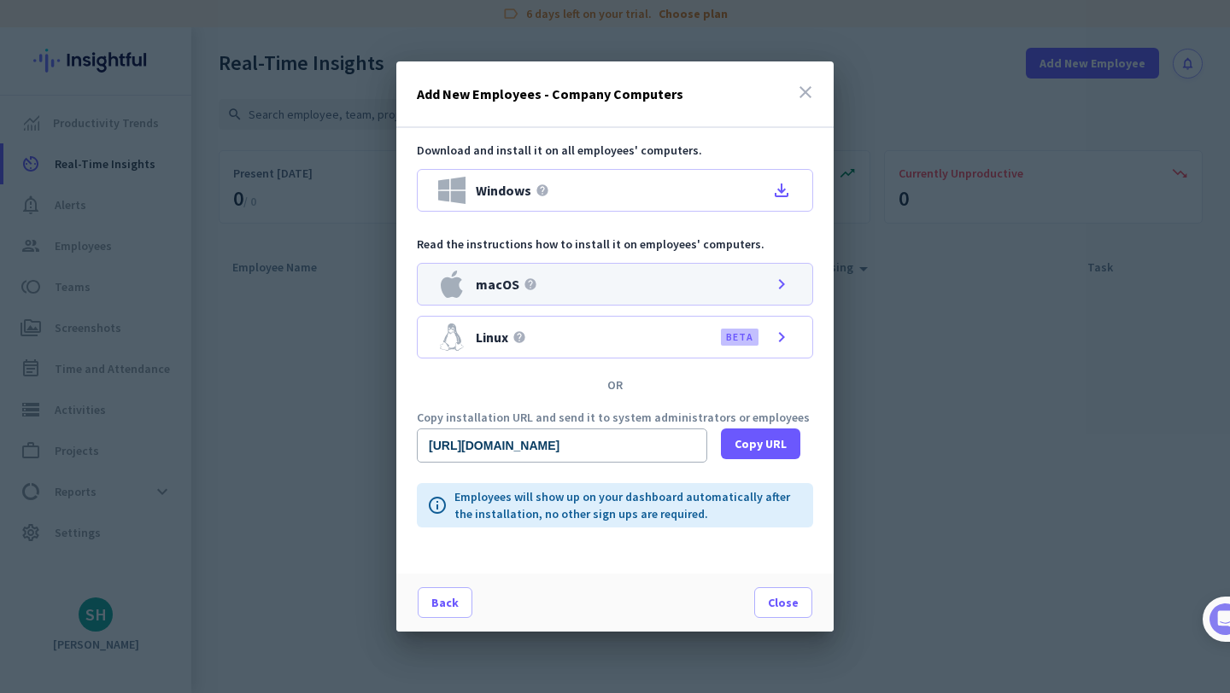
click at [605, 287] on div "macOS help chevron_right" at bounding box center [615, 284] width 396 height 43
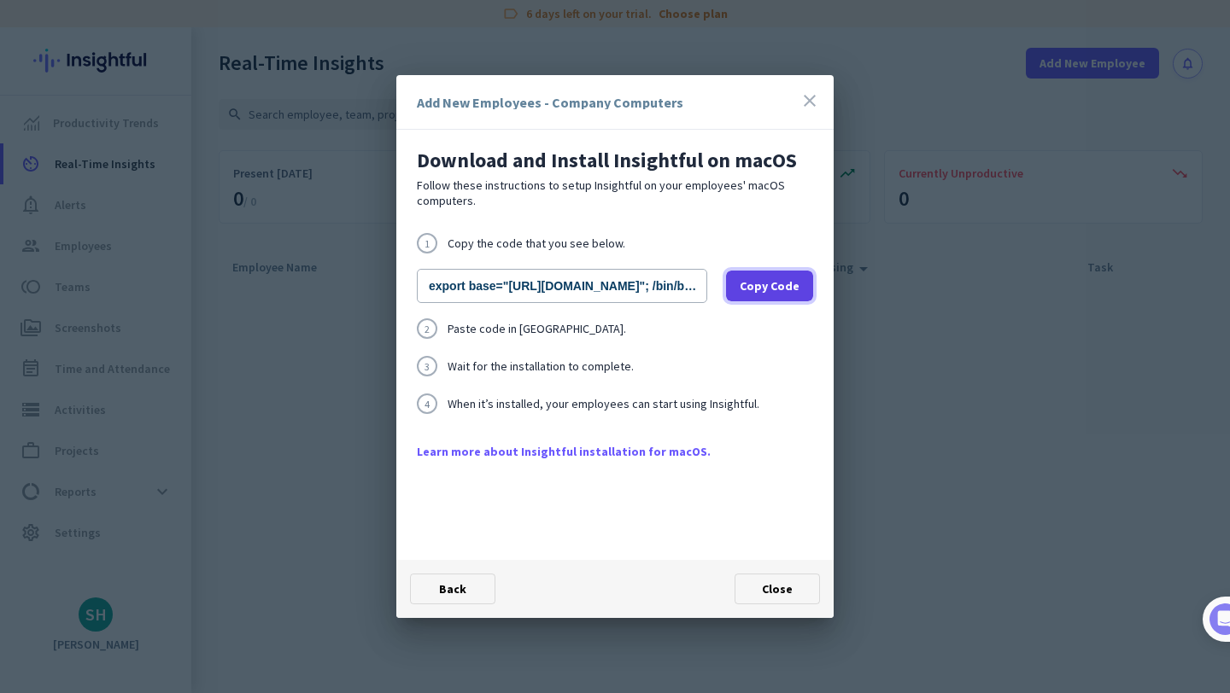
click at [769, 295] on span at bounding box center [769, 286] width 87 height 41
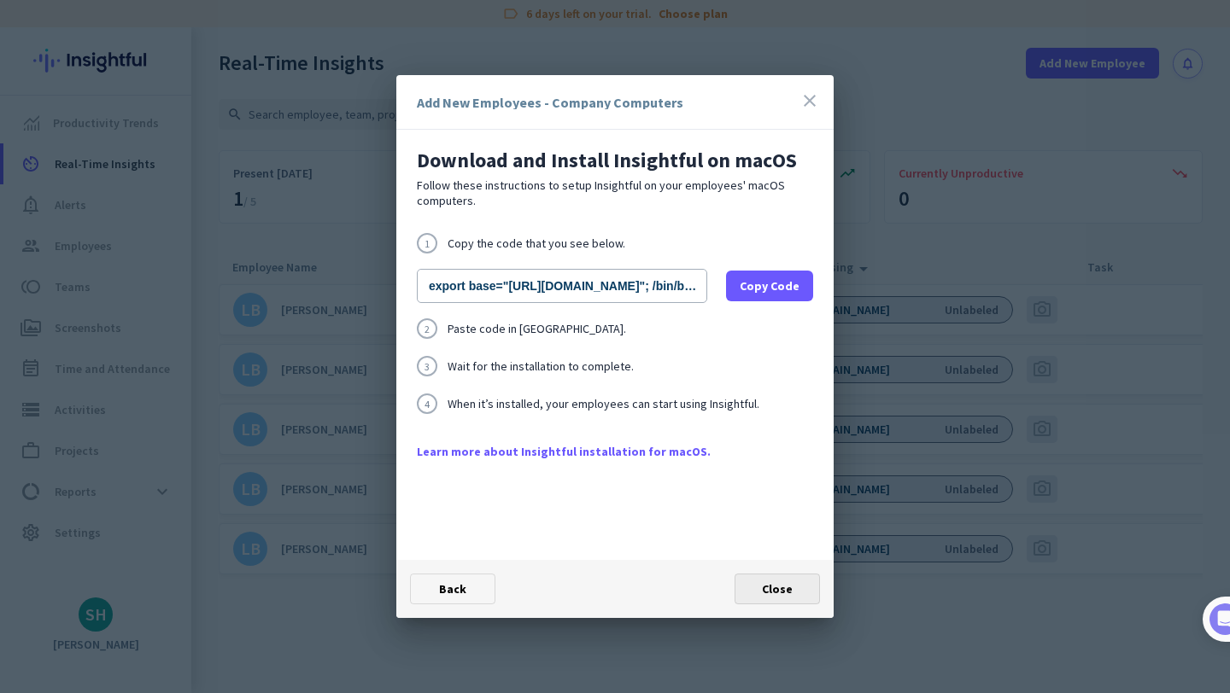
click at [781, 586] on span "Close" at bounding box center [777, 589] width 31 height 15
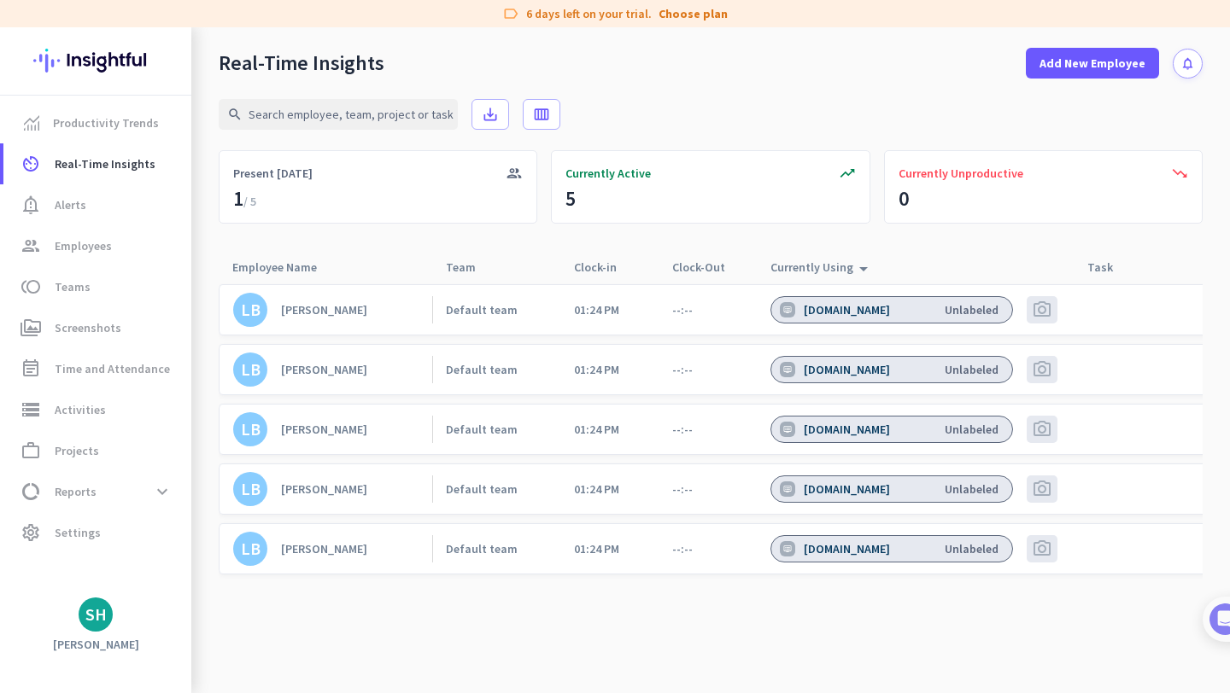
click at [861, 311] on div "[DOMAIN_NAME]" at bounding box center [849, 309] width 90 height 15
click at [980, 548] on div "Unlabeled" at bounding box center [972, 548] width 54 height 15
click at [1041, 548] on span "photo_camera" at bounding box center [1042, 549] width 20 height 20
click at [924, 378] on div "Discord Unlabeled" at bounding box center [891, 369] width 243 height 27
click at [985, 379] on div "Discord Unlabeled" at bounding box center [891, 369] width 243 height 27
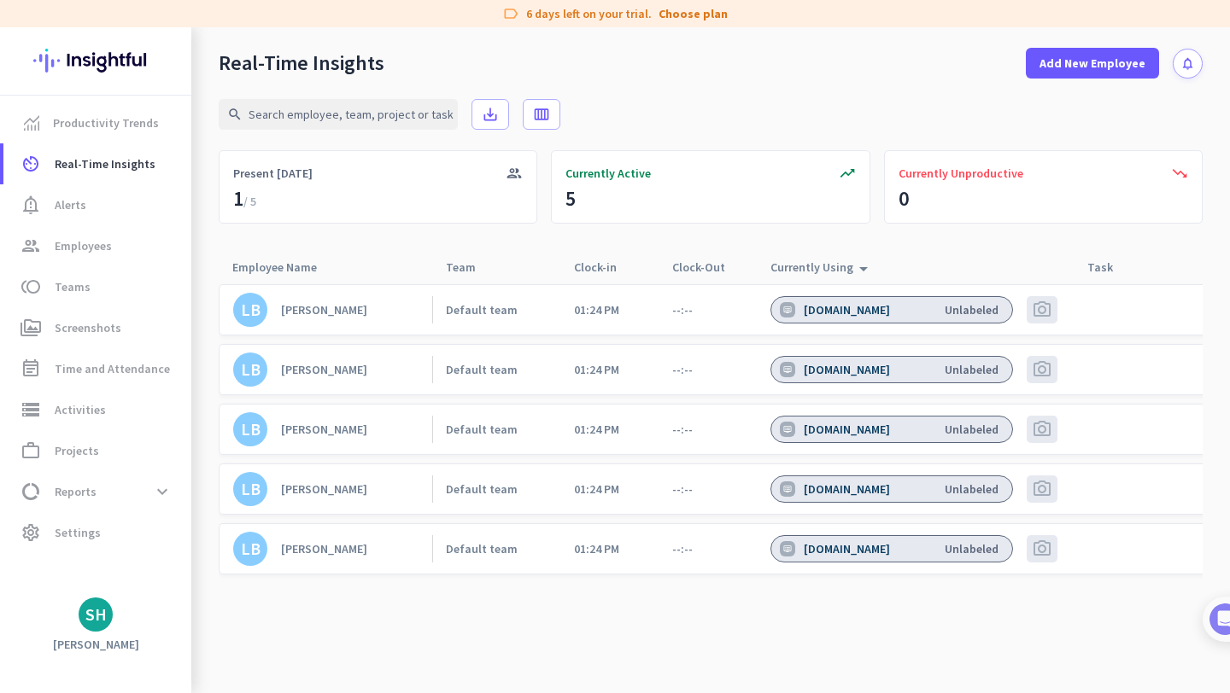
click at [985, 379] on div "[DOMAIN_NAME] Unlabeled" at bounding box center [891, 369] width 243 height 27
click at [915, 301] on div "[DOMAIN_NAME] Unlabeled" at bounding box center [891, 309] width 243 height 27
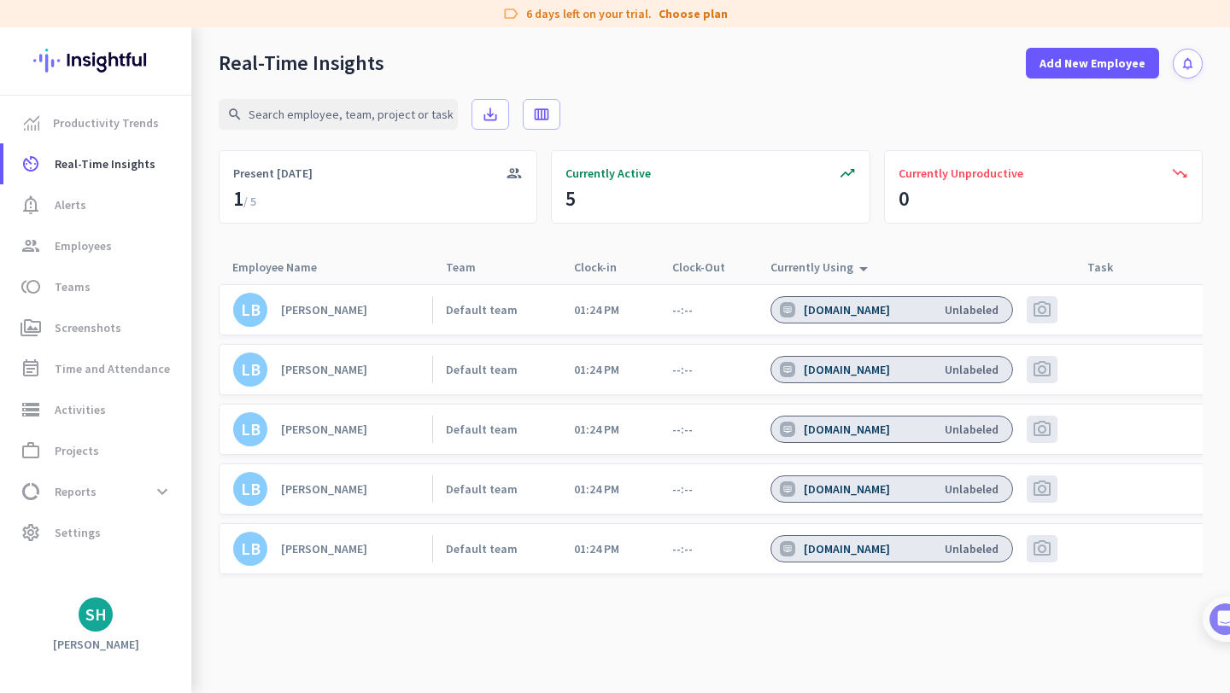
click at [915, 301] on div "[DOMAIN_NAME] Unlabeled" at bounding box center [891, 309] width 243 height 27
click at [834, 269] on div "Currently Using arrow_drop_up" at bounding box center [821, 267] width 103 height 24
click at [854, 266] on icon "arrow_drop_up" at bounding box center [863, 265] width 20 height 20
